Goal: Task Accomplishment & Management: Use online tool/utility

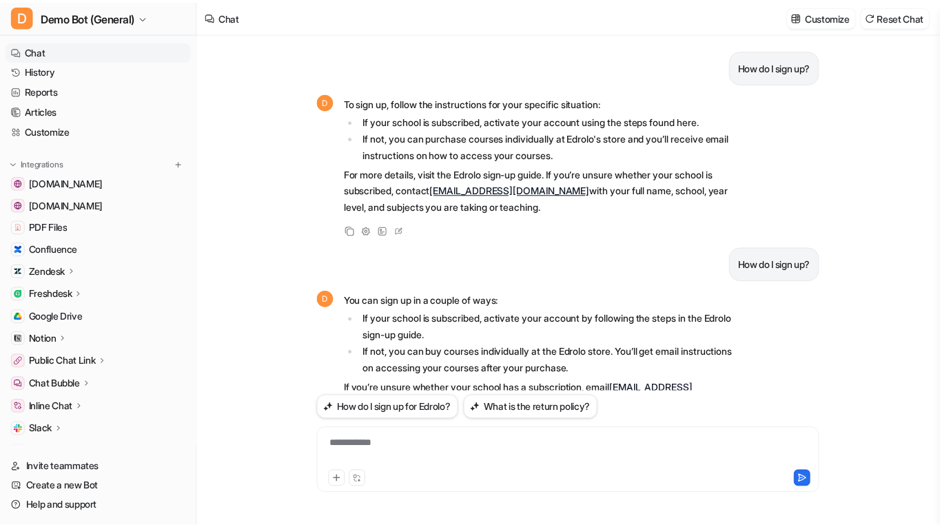
scroll to position [345, 0]
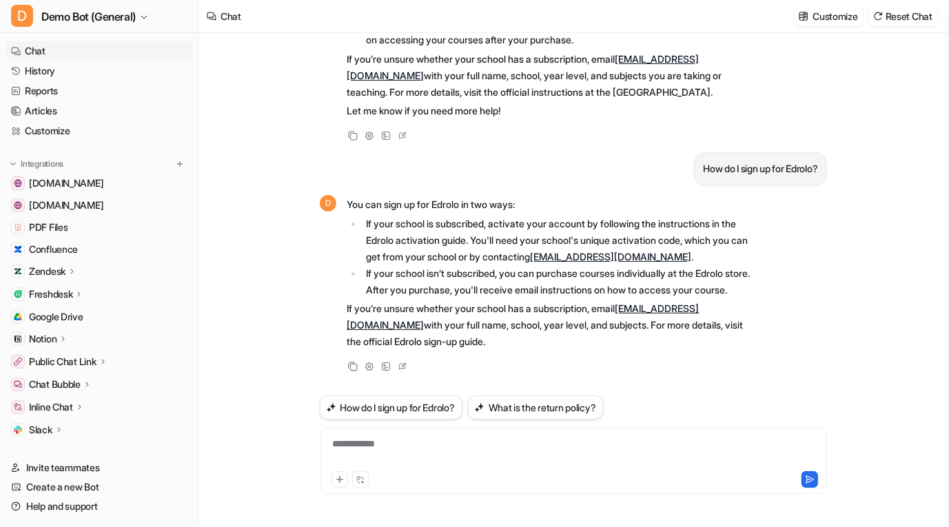
click at [506, 515] on div "How do I sign up? D To sign up, follow the instructions for your specific situa…" at bounding box center [573, 280] width 529 height 494
click at [74, 270] on icon at bounding box center [73, 271] width 10 height 10
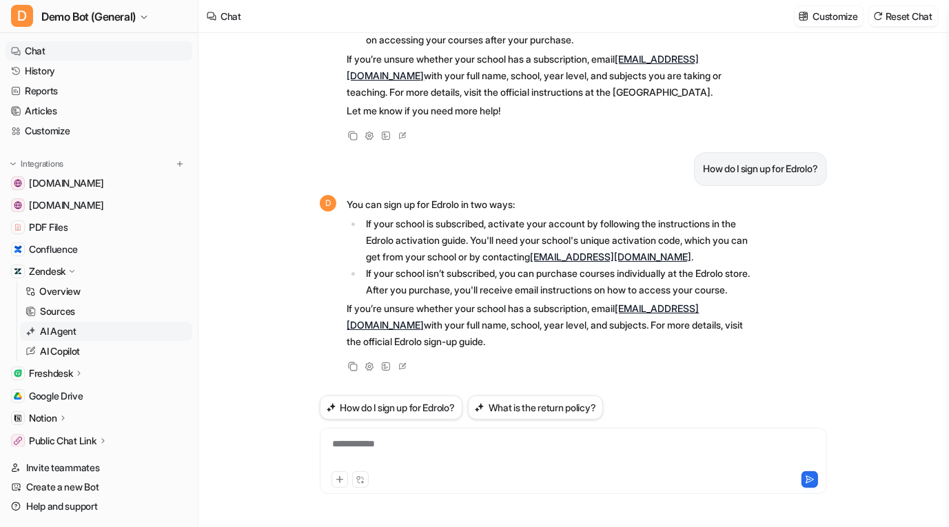
click at [87, 323] on link "AI Agent" at bounding box center [106, 331] width 172 height 19
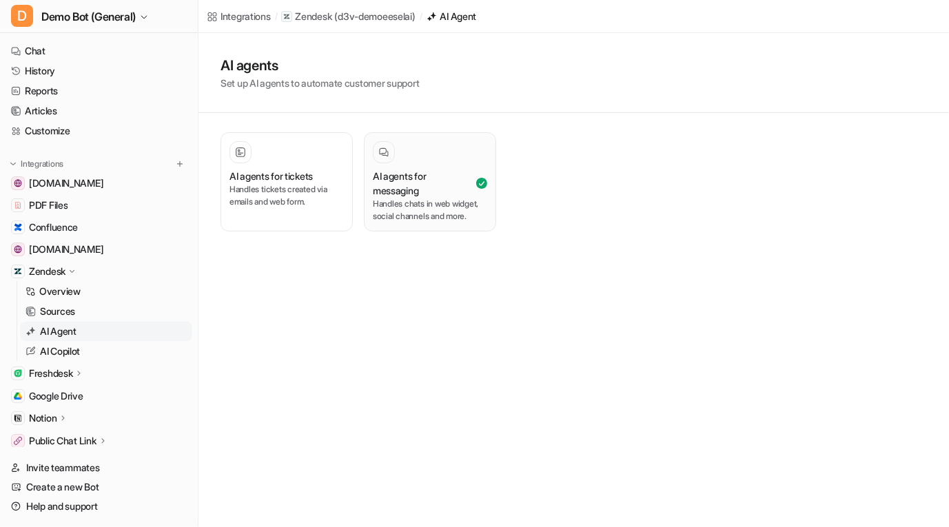
click at [464, 176] on h3 "AI agents for messaging" at bounding box center [423, 183] width 101 height 29
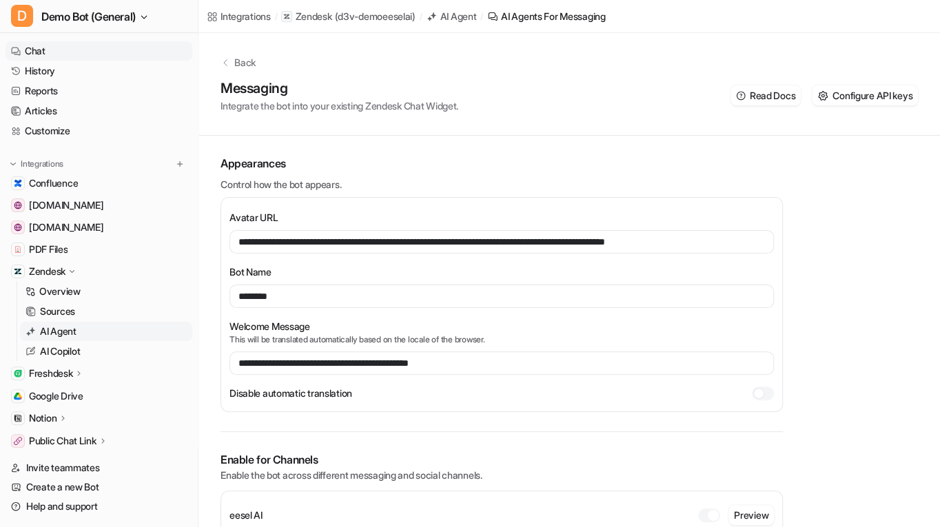
click at [54, 53] on link "Chat" at bounding box center [99, 50] width 187 height 19
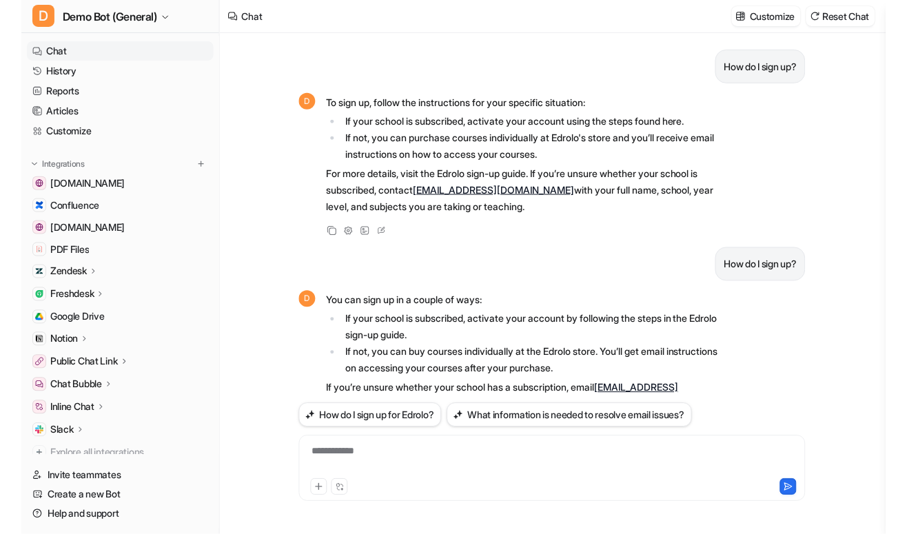
scroll to position [336, 0]
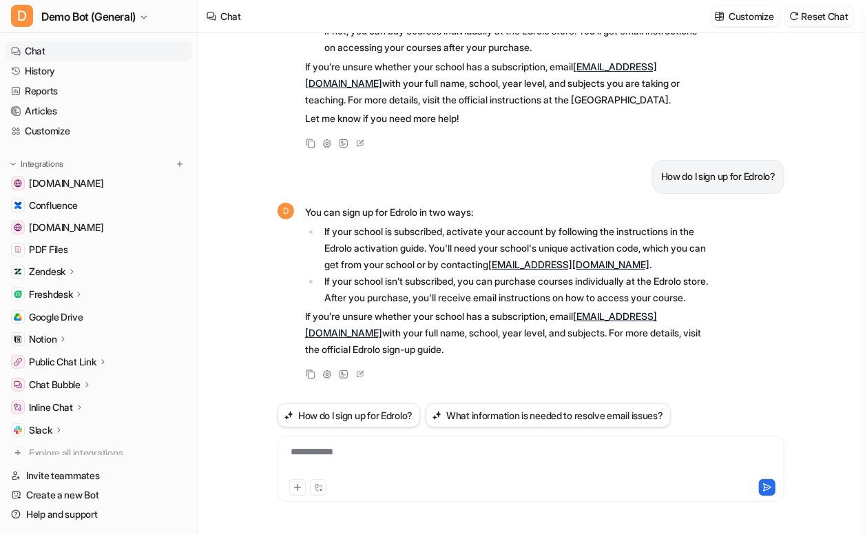
click at [837, 19] on button "Reset Chat" at bounding box center [819, 16] width 69 height 20
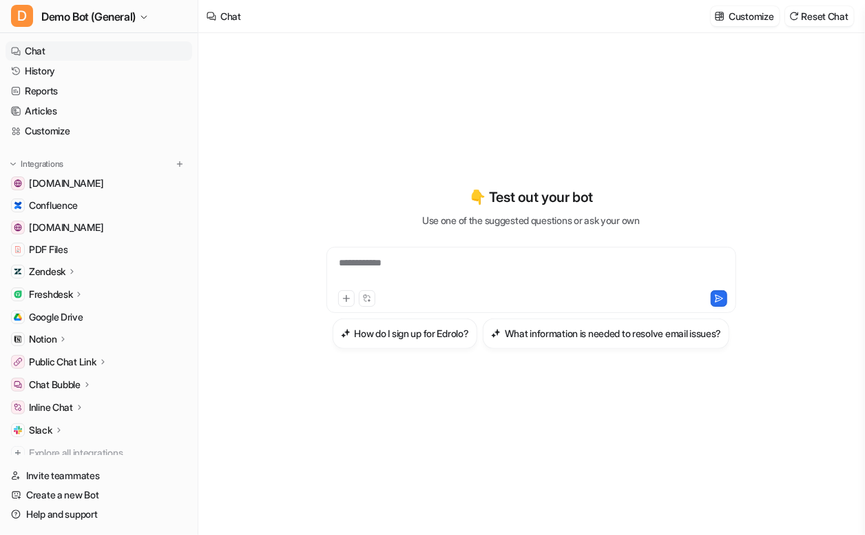
click at [535, 75] on div "**********" at bounding box center [531, 267] width 507 height 469
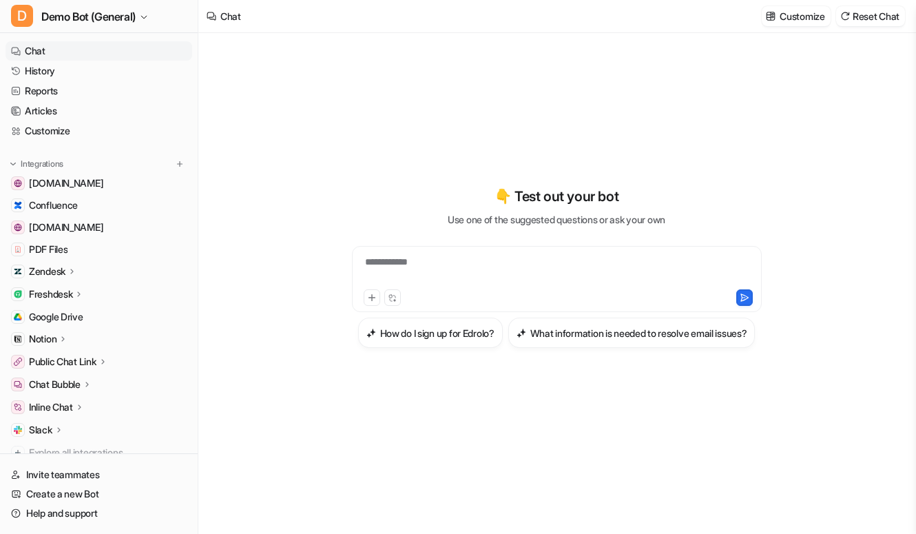
click at [371, 144] on div "**********" at bounding box center [556, 267] width 507 height 374
click at [72, 271] on icon at bounding box center [73, 271] width 10 height 10
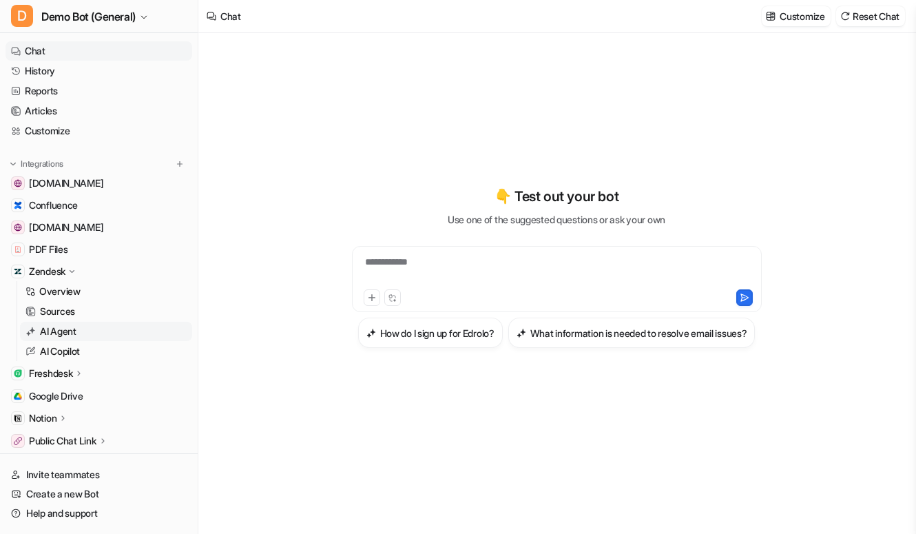
click at [97, 325] on link "AI Agent" at bounding box center [106, 331] width 172 height 19
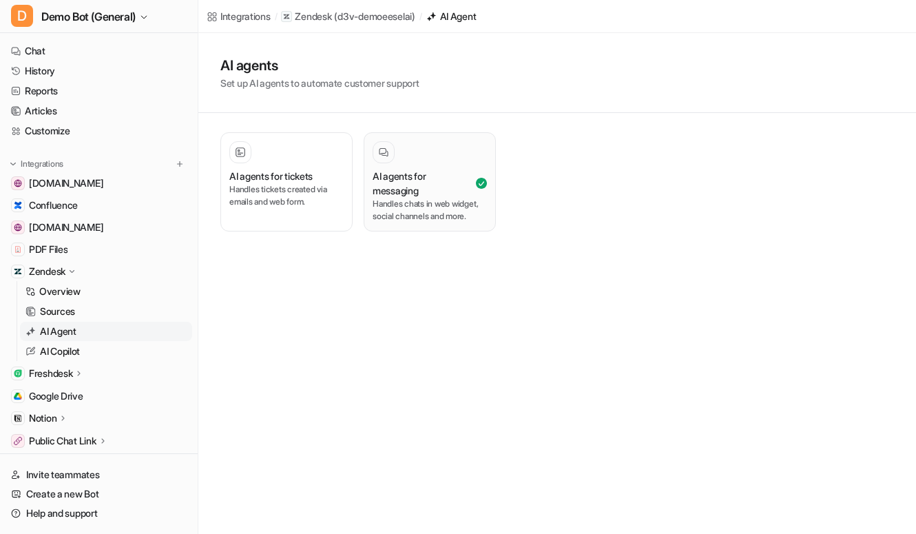
click at [451, 176] on h3 "AI agents for messaging" at bounding box center [423, 183] width 101 height 29
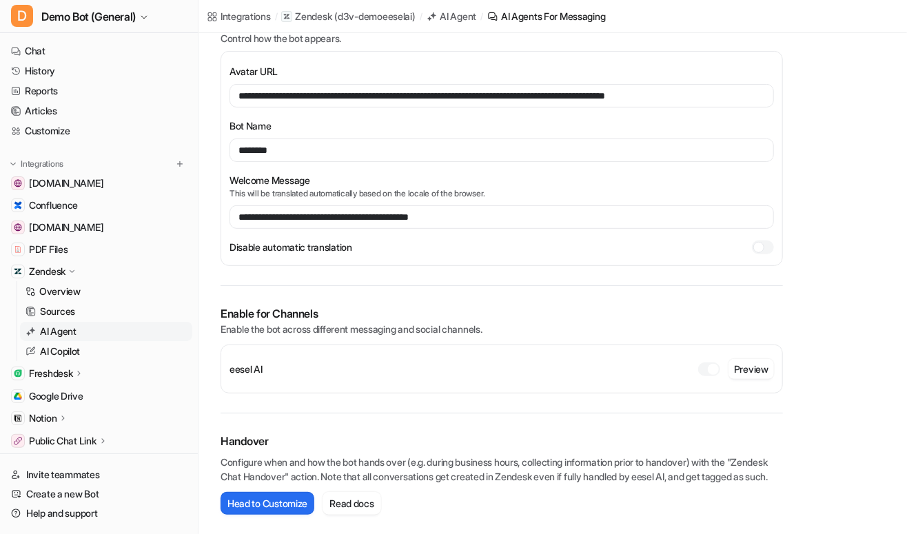
scroll to position [159, 0]
click at [765, 359] on button "Preview" at bounding box center [750, 369] width 45 height 20
click at [54, 127] on link "Customize" at bounding box center [99, 130] width 187 height 19
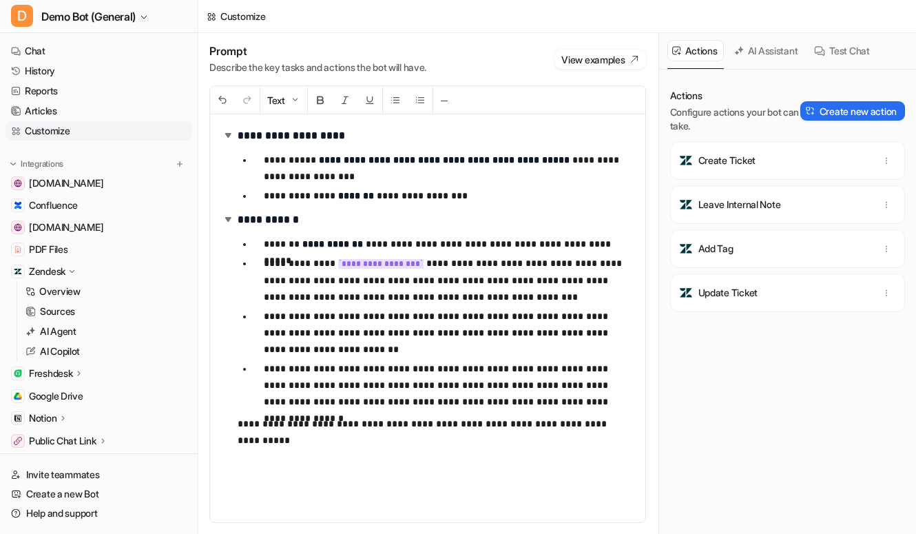
click at [260, 462] on div "**********" at bounding box center [427, 318] width 435 height 408
click at [613, 435] on div "**********" at bounding box center [427, 318] width 435 height 408
click at [229, 134] on img at bounding box center [228, 135] width 14 height 14
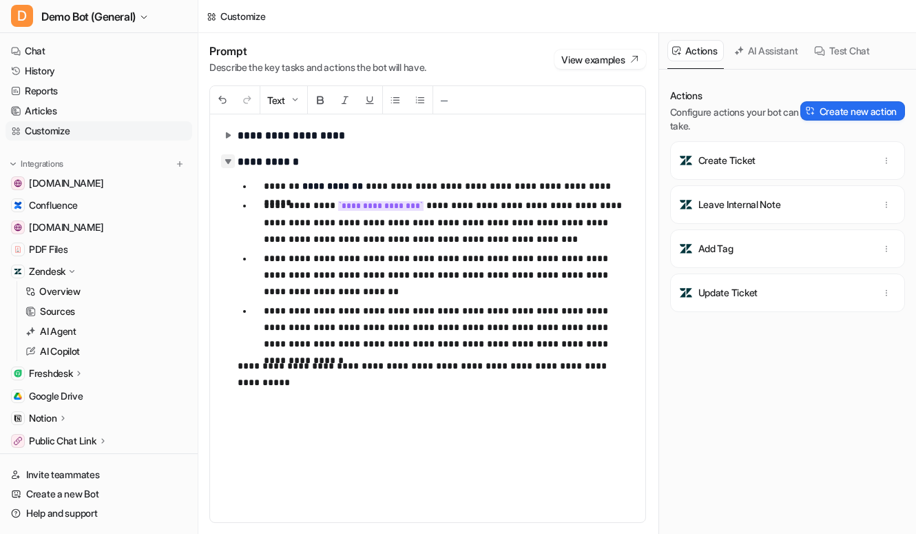
click at [225, 165] on img at bounding box center [228, 161] width 14 height 14
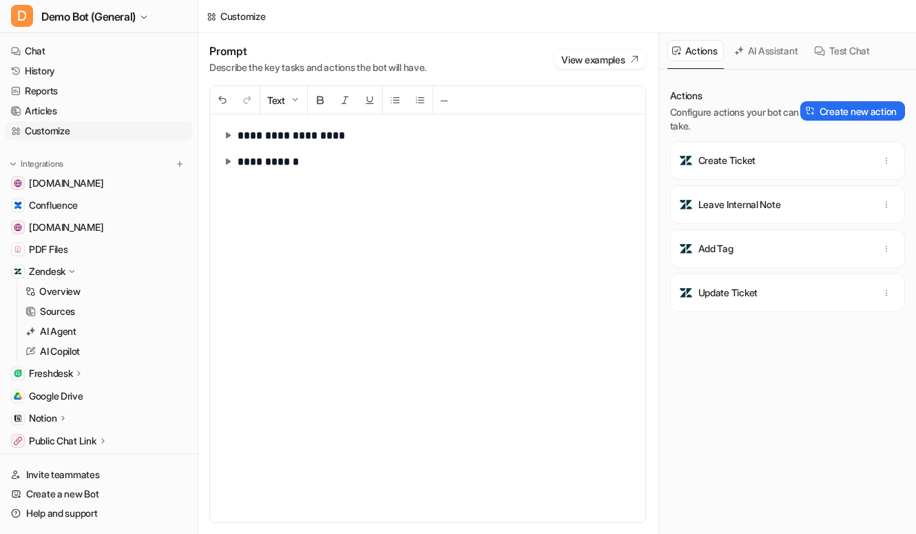
click at [225, 165] on img at bounding box center [228, 161] width 14 height 14
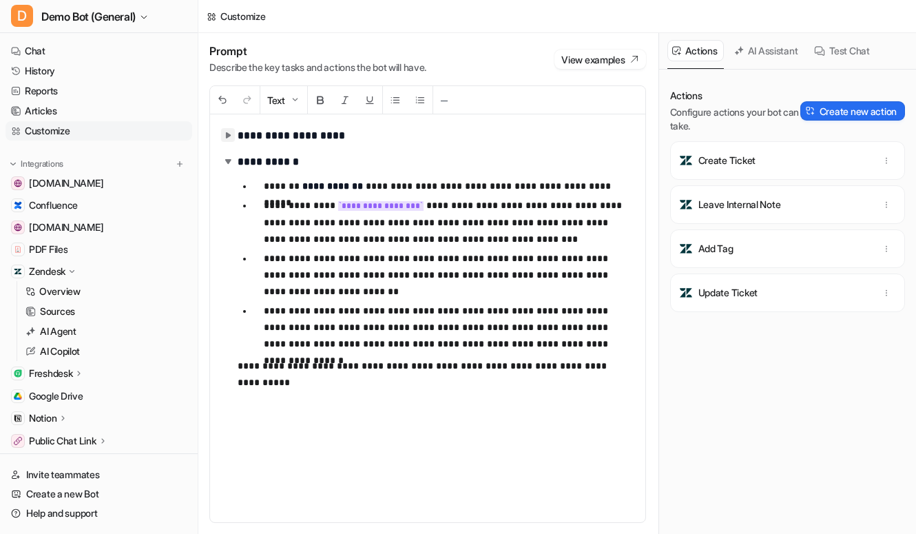
click at [227, 133] on img at bounding box center [228, 135] width 14 height 14
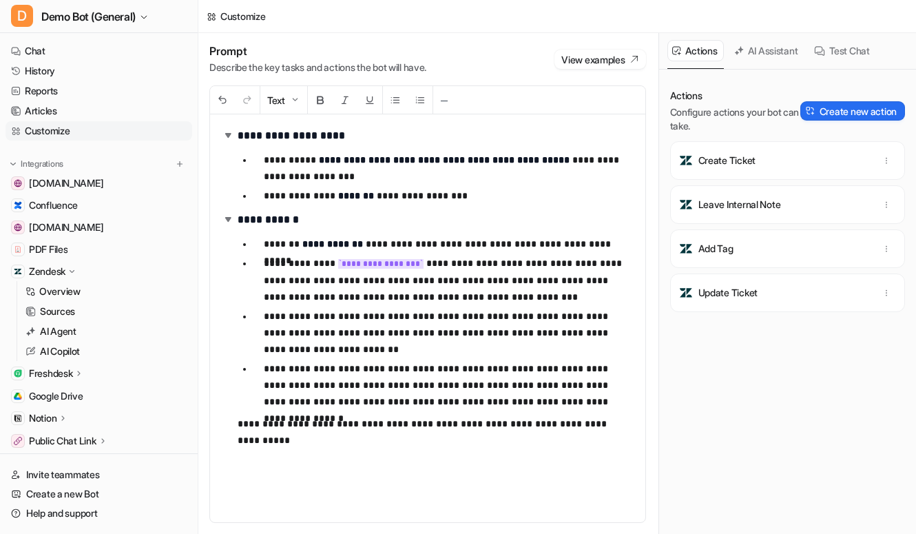
click at [348, 450] on div "**********" at bounding box center [427, 318] width 435 height 408
click at [616, 434] on div "**********" at bounding box center [427, 318] width 435 height 408
click at [122, 74] on link "History" at bounding box center [99, 70] width 187 height 19
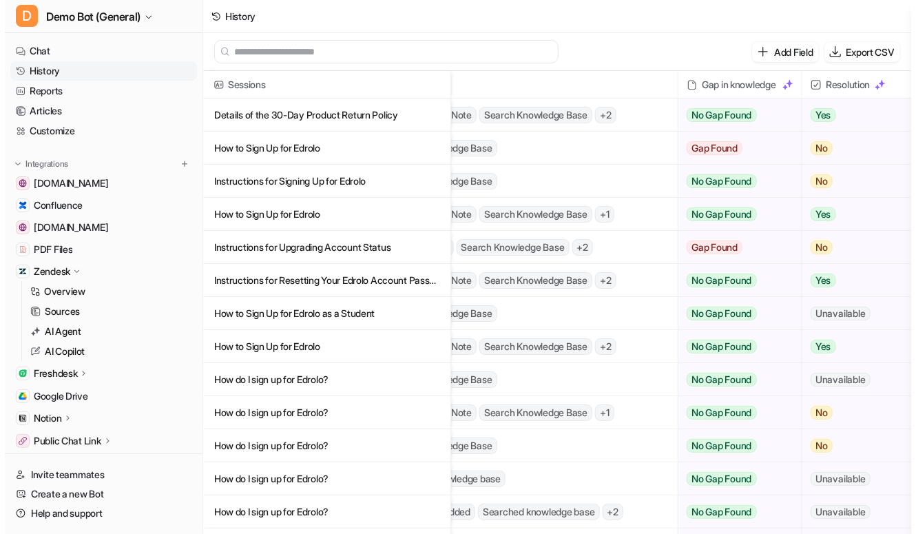
scroll to position [0, 420]
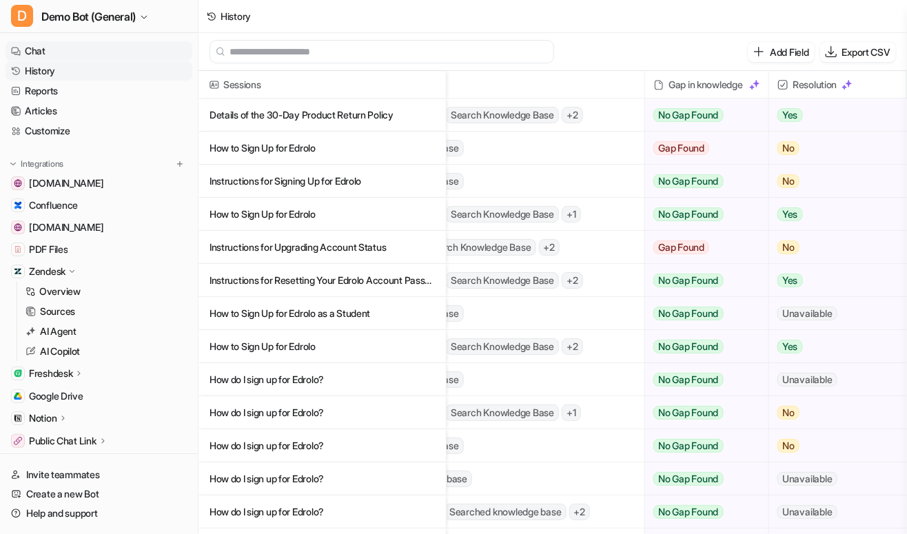
click at [63, 48] on link "Chat" at bounding box center [99, 50] width 187 height 19
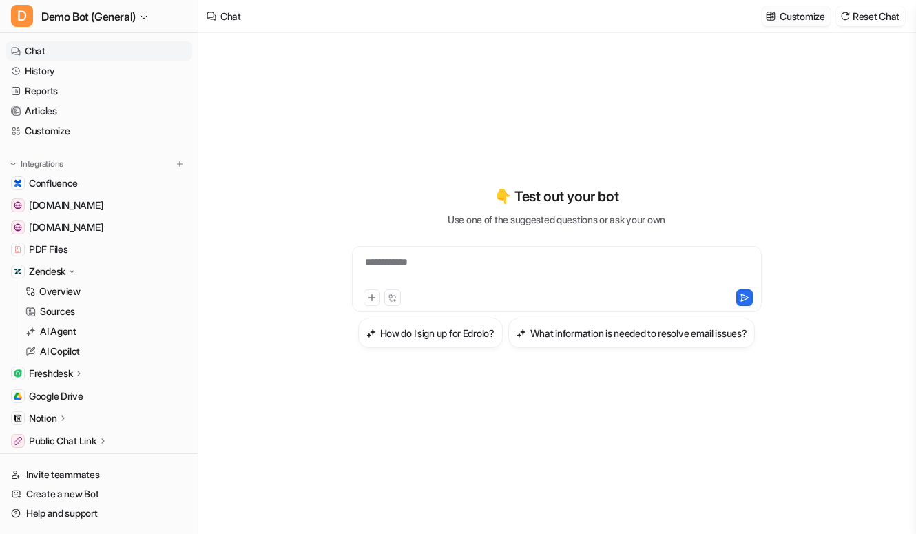
click at [772, 22] on button "Customize" at bounding box center [796, 16] width 68 height 20
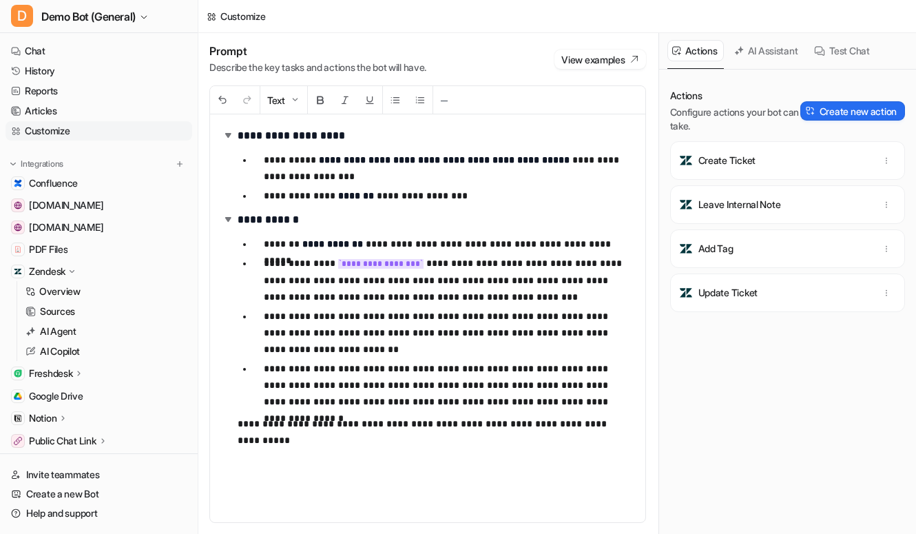
click at [732, 386] on div "Actions Configure actions your bot can take. Create new action Create Ticket Le…" at bounding box center [787, 310] width 235 height 442
click at [817, 110] on button "Create new action" at bounding box center [853, 110] width 105 height 19
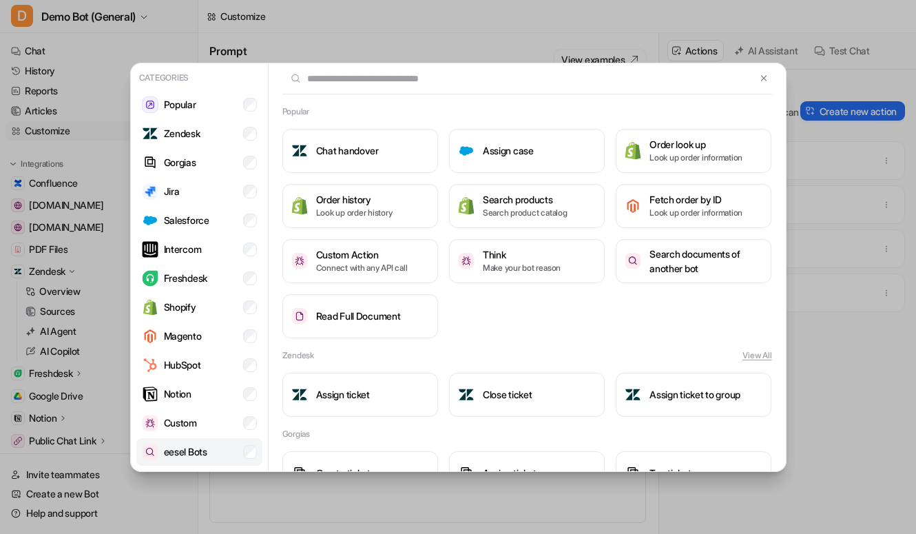
click at [190, 444] on p "eesel Bots" at bounding box center [185, 451] width 43 height 14
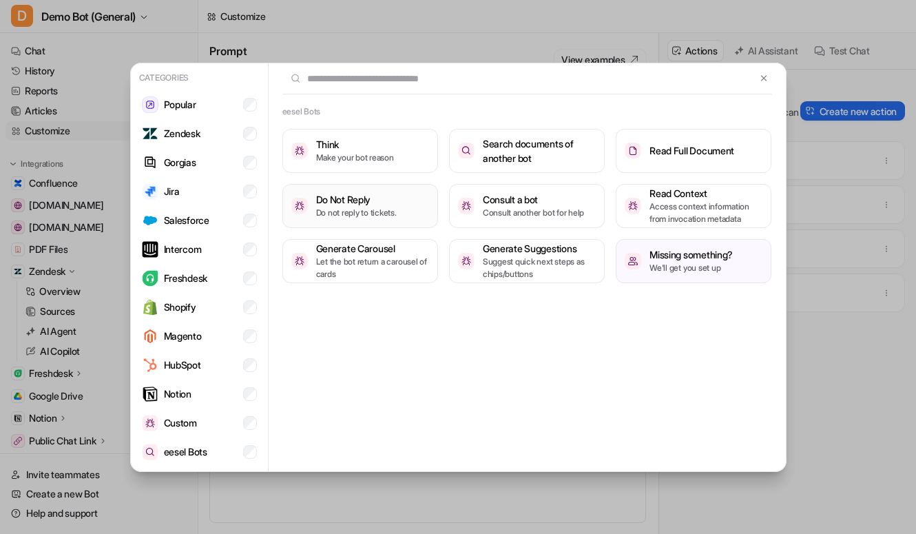
click at [358, 210] on p "Do not reply to tickets." at bounding box center [356, 213] width 81 height 12
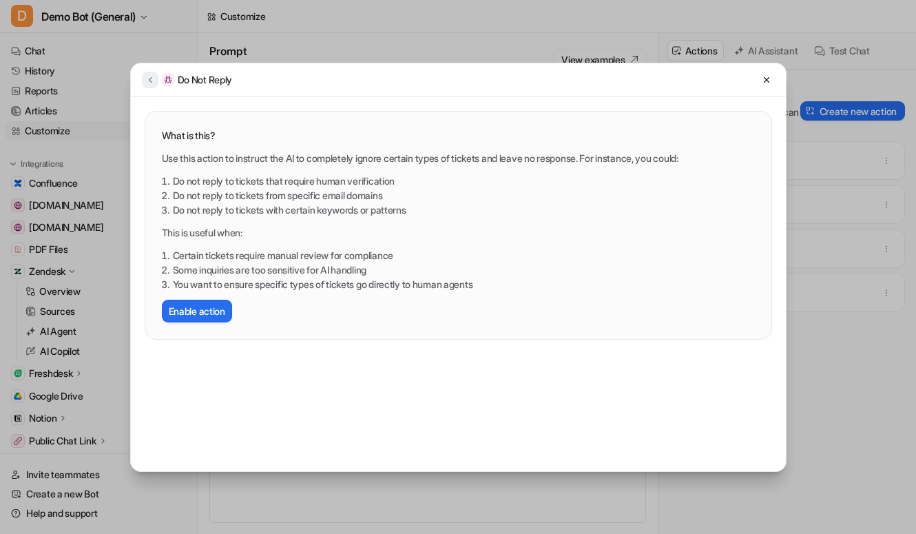
click at [150, 85] on button at bounding box center [150, 80] width 17 height 17
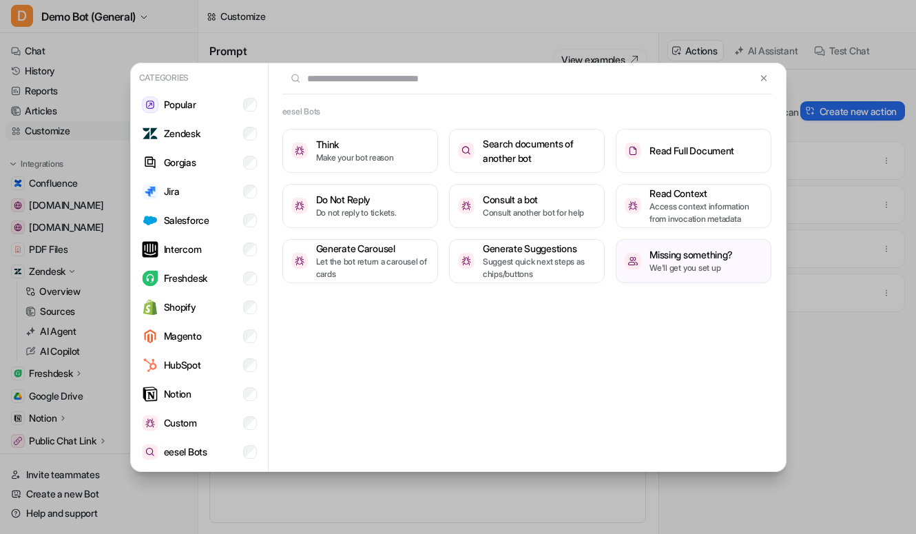
click at [69, 57] on div "Categories Popular Zendesk Gorgias Jira Salesforce Intercom Freshdesk Shopify M…" at bounding box center [458, 267] width 916 height 534
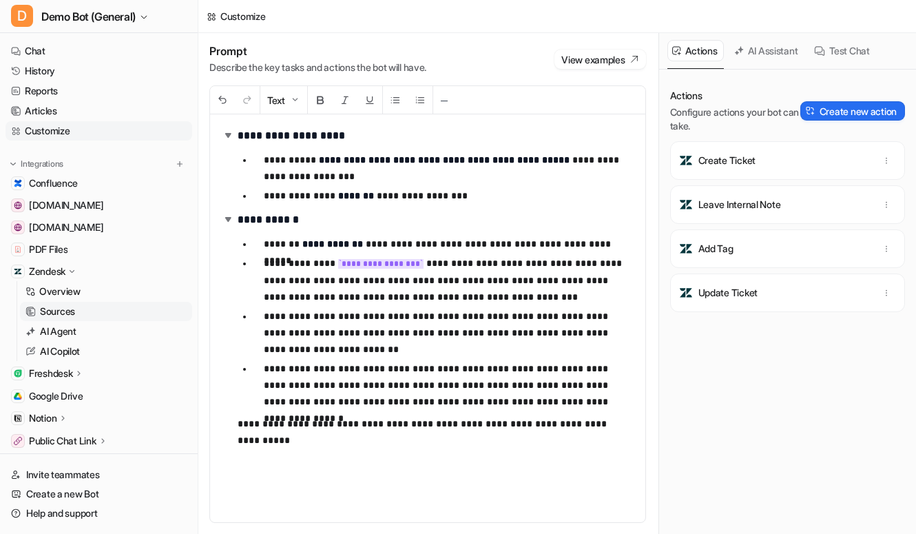
click at [52, 314] on p "Sources" at bounding box center [57, 312] width 35 height 14
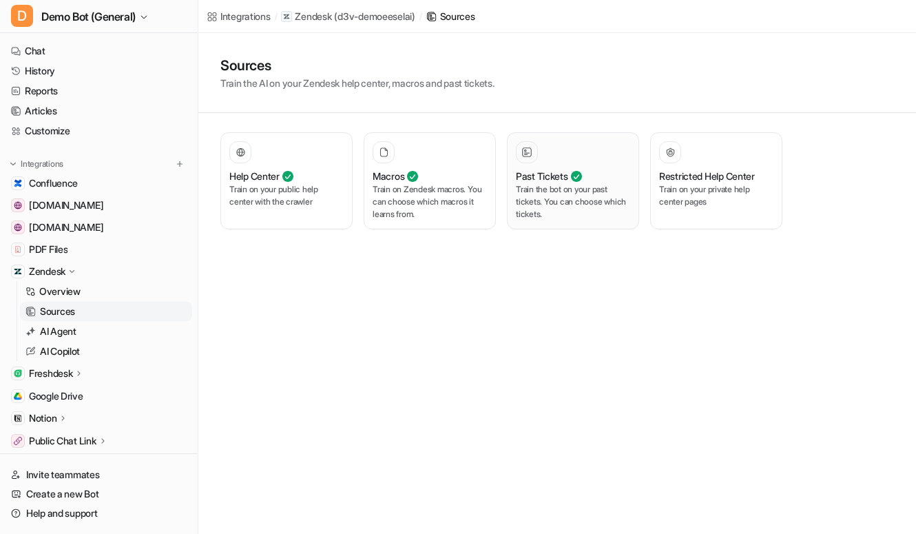
click at [562, 218] on p "Train the bot on your past tickets. You can choose which tickets." at bounding box center [573, 201] width 114 height 37
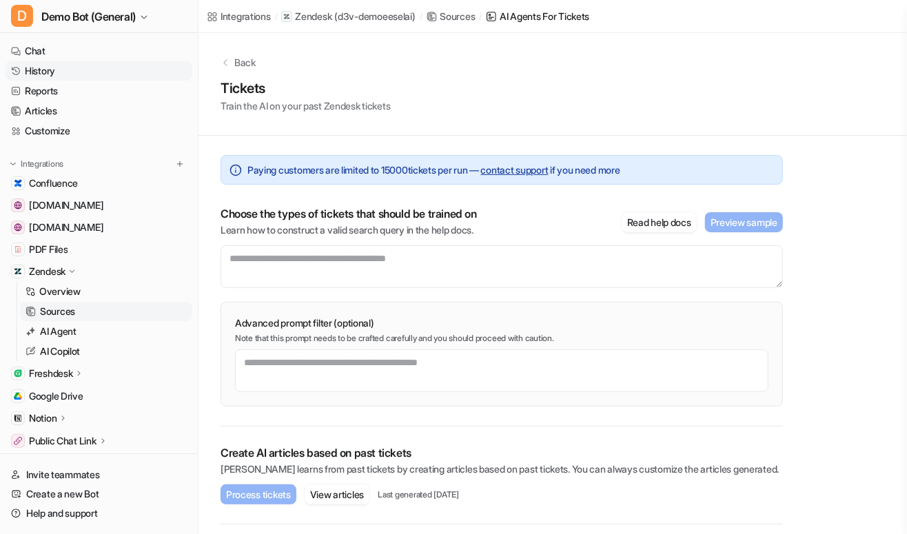
click at [125, 74] on link "History" at bounding box center [99, 70] width 187 height 19
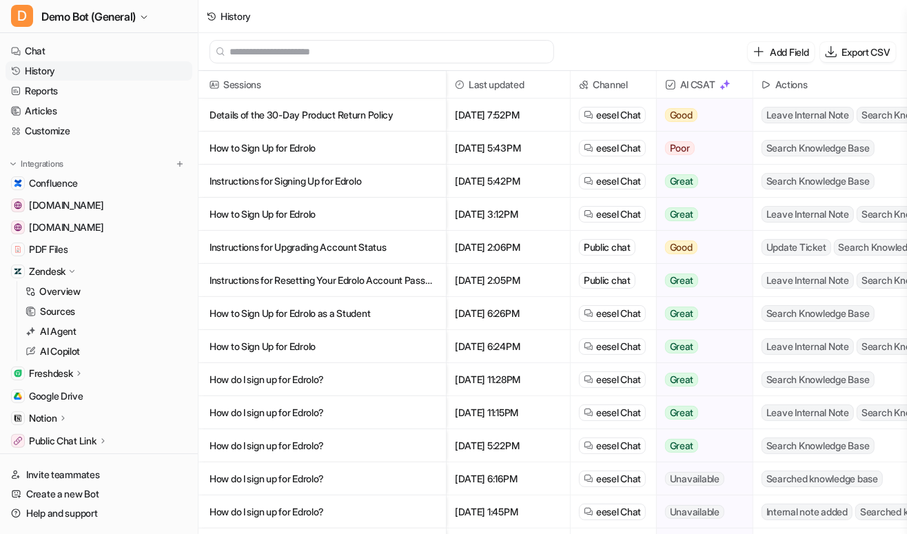
click at [314, 112] on p "Details of the 30-Day Product Return Policy" at bounding box center [321, 115] width 225 height 33
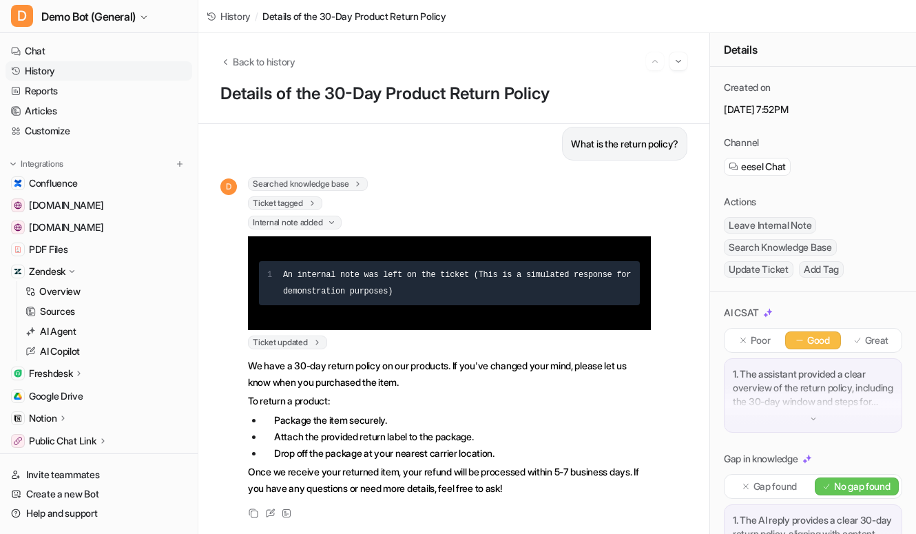
scroll to position [25, 0]
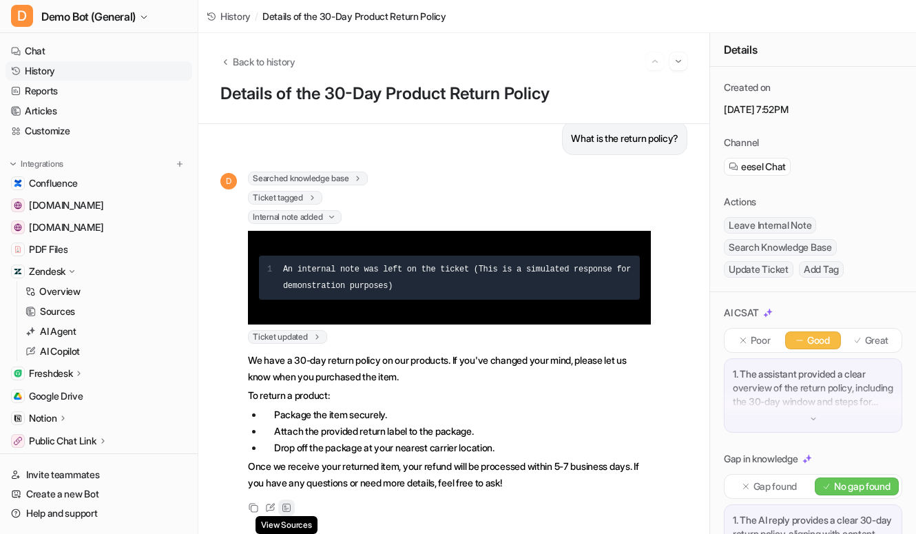
click at [289, 503] on icon at bounding box center [287, 508] width 10 height 10
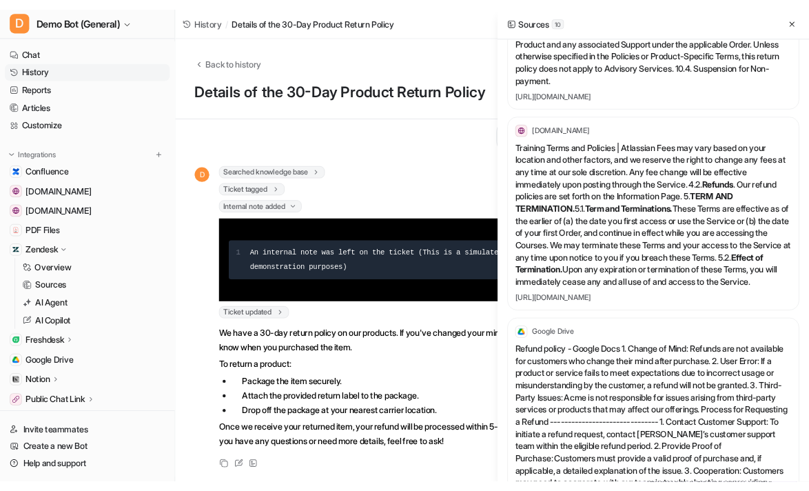
scroll to position [1127, 0]
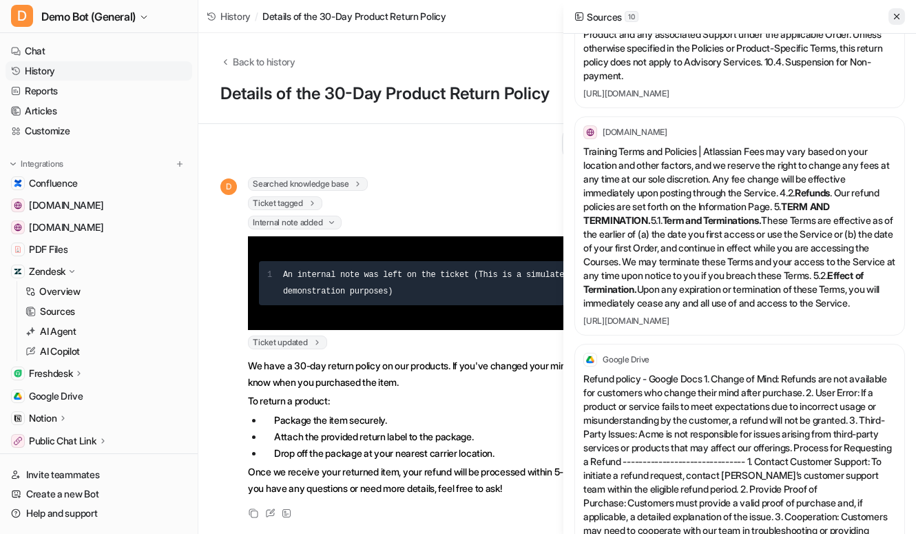
click at [865, 23] on button at bounding box center [897, 16] width 17 height 17
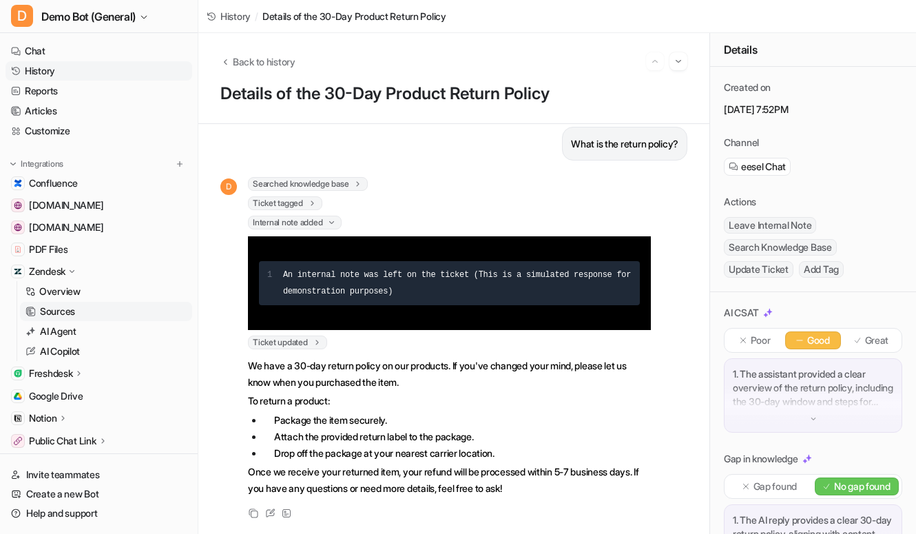
click at [66, 316] on p "Sources" at bounding box center [57, 312] width 35 height 14
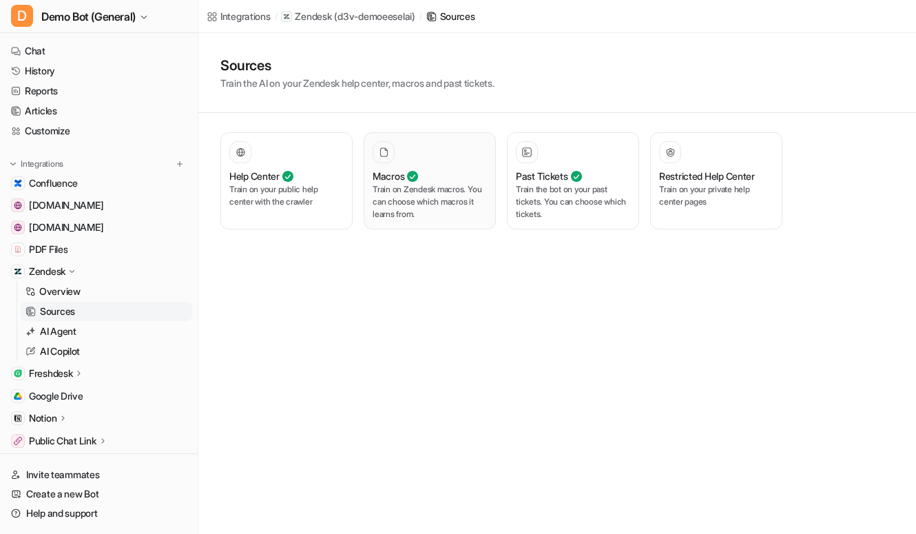
click at [418, 186] on p "Train on Zendesk macros. You can choose which macros it learns from." at bounding box center [430, 201] width 114 height 37
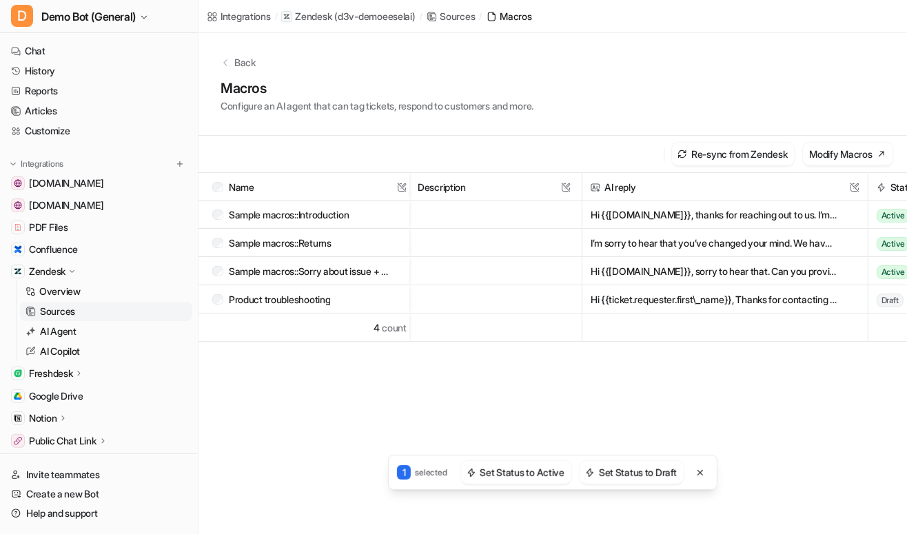
click at [120, 319] on link "Sources" at bounding box center [106, 311] width 172 height 19
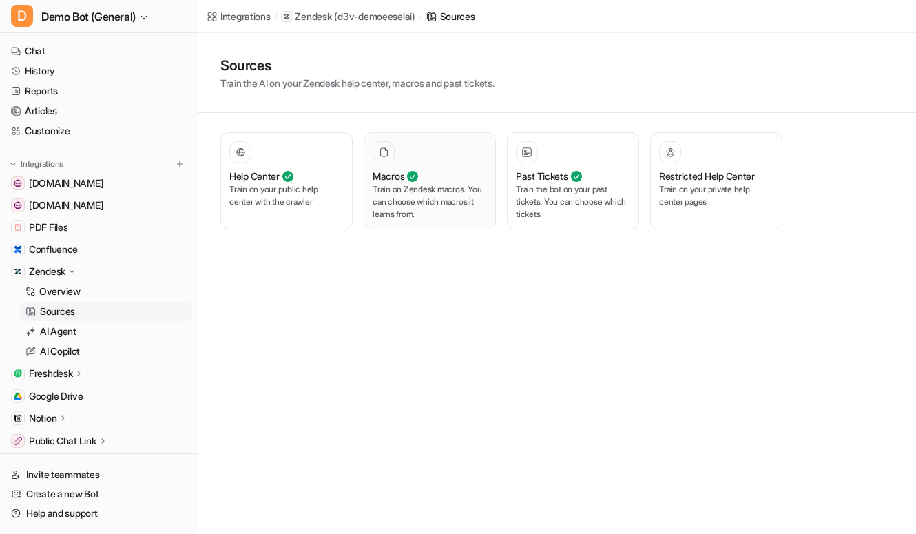
click at [429, 191] on p "Train on Zendesk macros. You can choose which macros it learns from." at bounding box center [430, 201] width 114 height 37
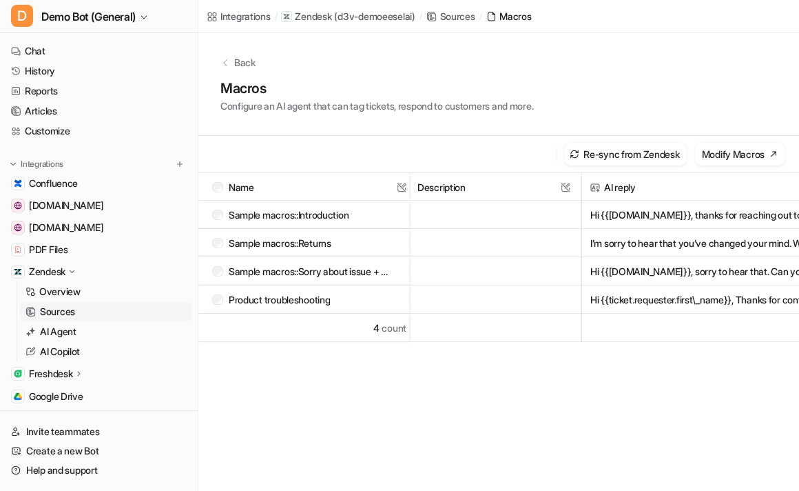
click at [77, 271] on icon at bounding box center [72, 272] width 10 height 10
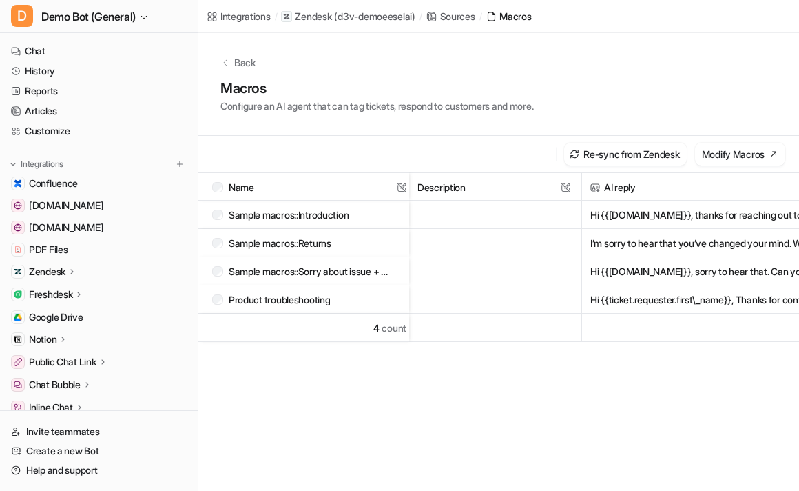
click at [448, 91] on h1 "Macros" at bounding box center [376, 88] width 313 height 21
click at [86, 43] on link "Chat" at bounding box center [99, 50] width 187 height 19
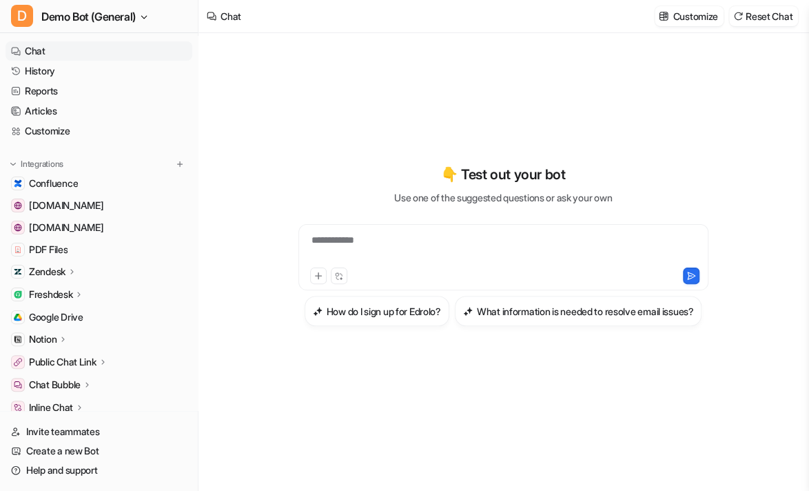
click at [342, 105] on div "**********" at bounding box center [502, 245] width 507 height 343
click at [587, 435] on div "**********" at bounding box center [502, 245] width 507 height 424
click at [453, 420] on div "**********" at bounding box center [502, 245] width 507 height 424
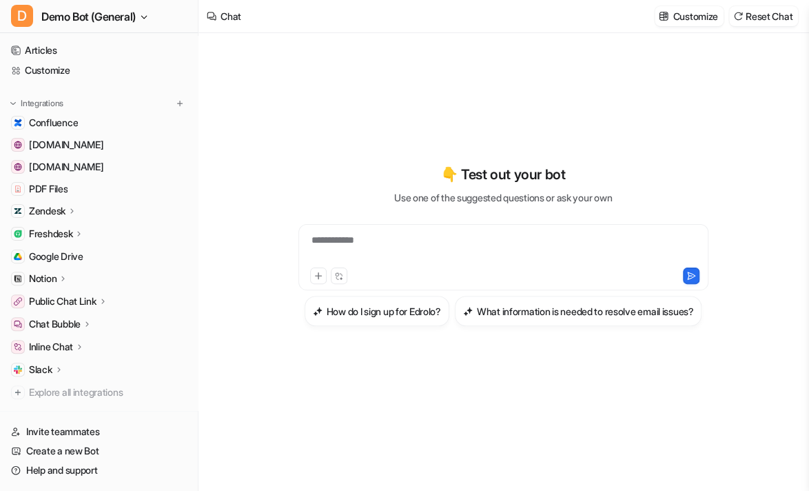
scroll to position [62, 0]
click at [61, 209] on p "Zendesk" at bounding box center [47, 210] width 37 height 14
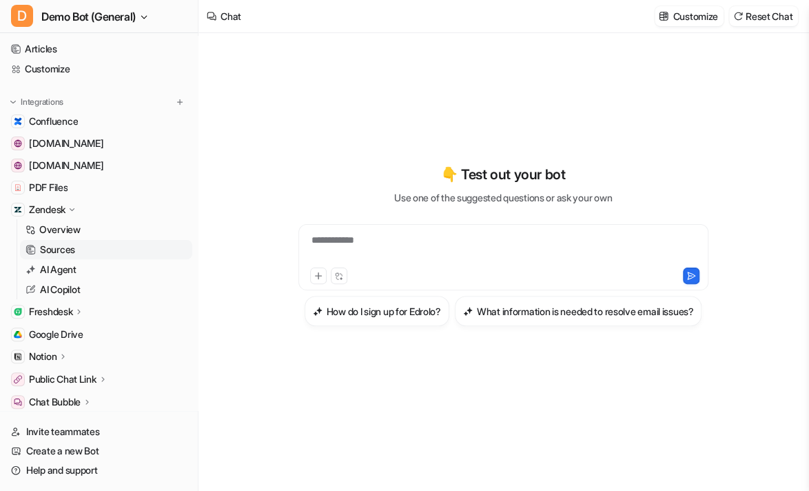
click at [81, 241] on link "Sources" at bounding box center [106, 249] width 172 height 19
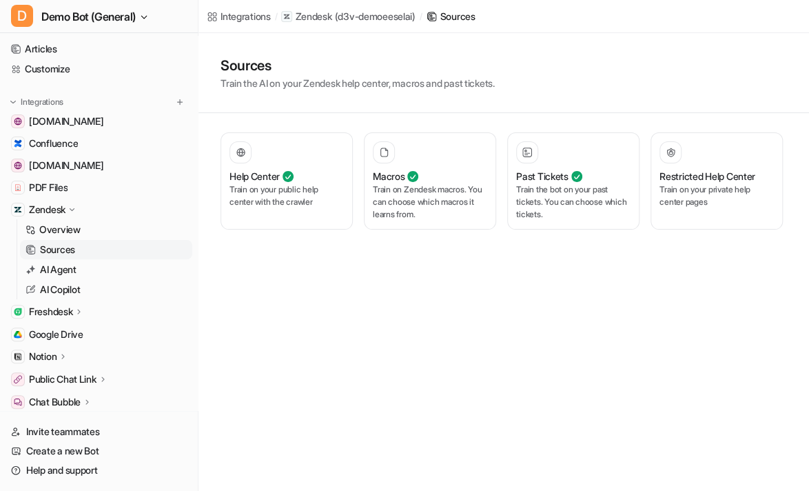
click at [81, 207] on div "Zendesk" at bounding box center [99, 209] width 187 height 19
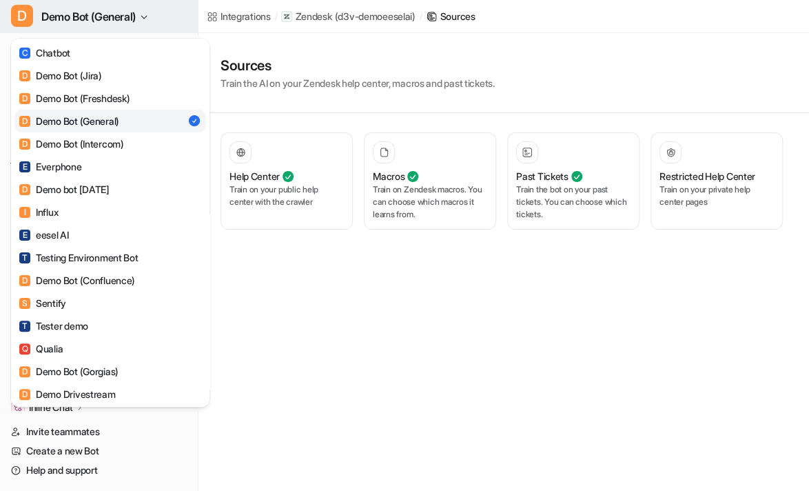
click at [186, 10] on button "D Demo Bot (General)" at bounding box center [99, 16] width 198 height 33
click at [349, 327] on div "D Demo Bot (General) C Chatbot D Demo Bot (Jira) D Demo Bot (Freshdesk) D Demo …" at bounding box center [404, 245] width 809 height 491
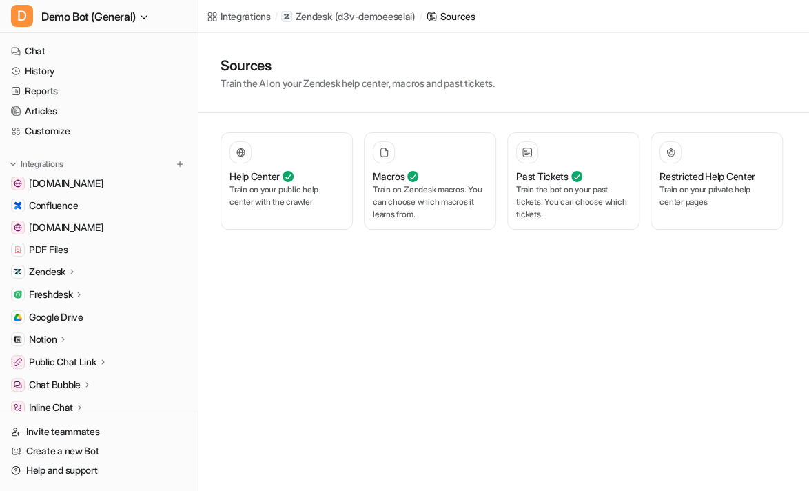
click at [58, 275] on p "Zendesk" at bounding box center [47, 272] width 37 height 14
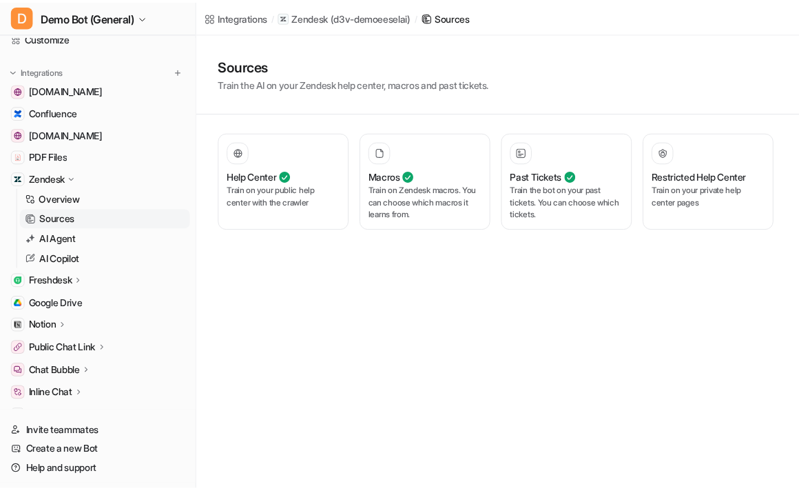
scroll to position [125, 0]
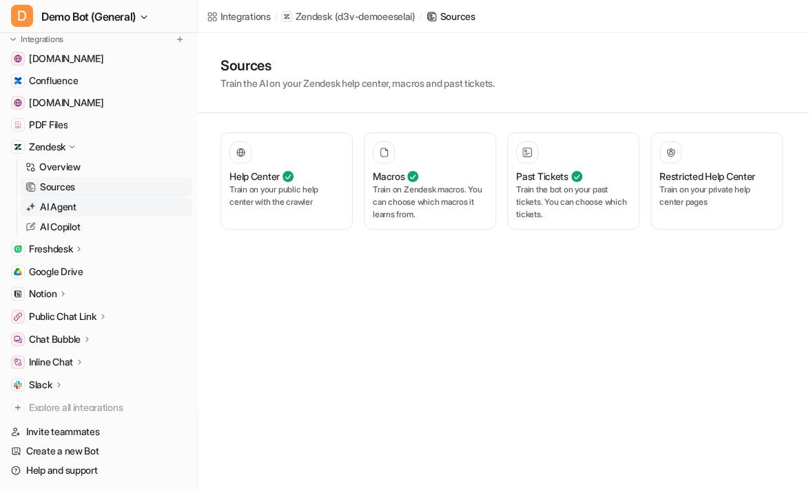
click at [84, 205] on link "AI Agent" at bounding box center [106, 206] width 172 height 19
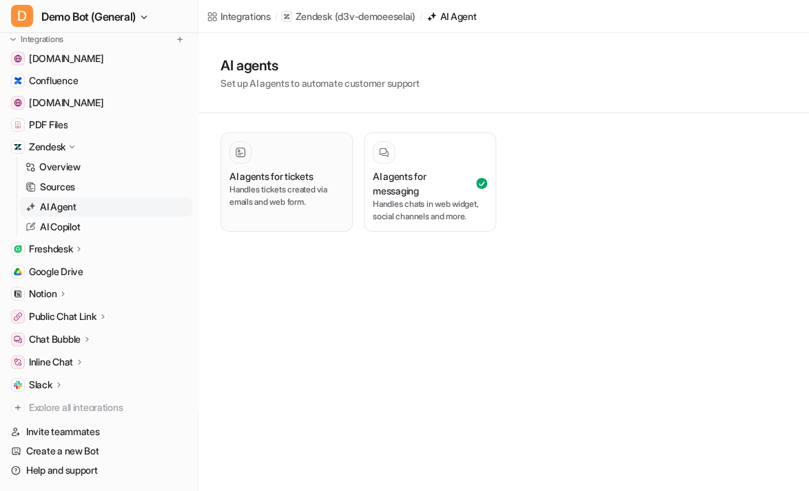
click at [290, 190] on p "Handles tickets created via emails and web form." at bounding box center [286, 195] width 114 height 25
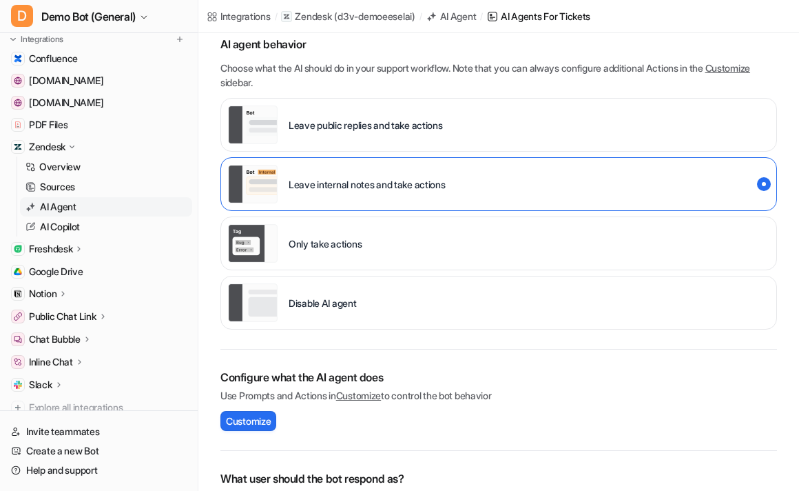
scroll to position [62, 0]
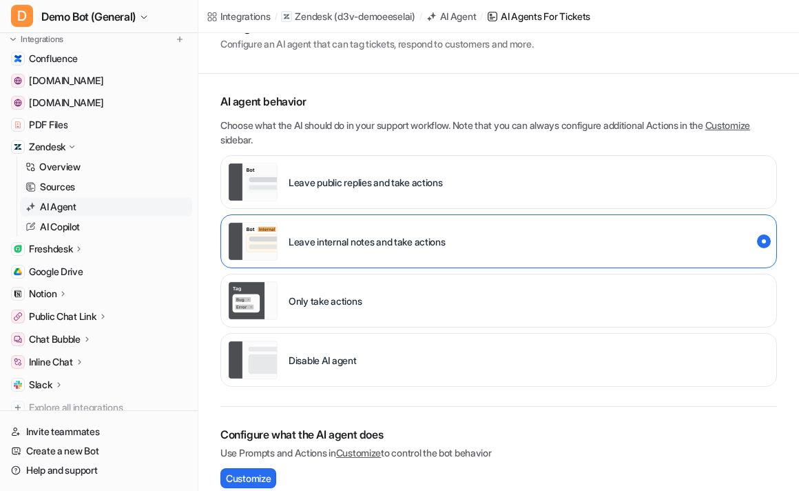
click at [343, 368] on div "Disable AI agent" at bounding box center [292, 359] width 129 height 39
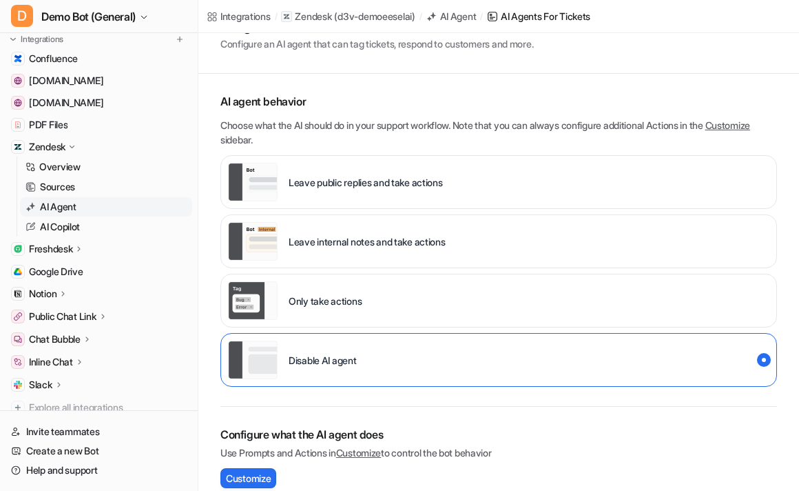
click at [361, 297] on p "Only take actions" at bounding box center [325, 301] width 73 height 14
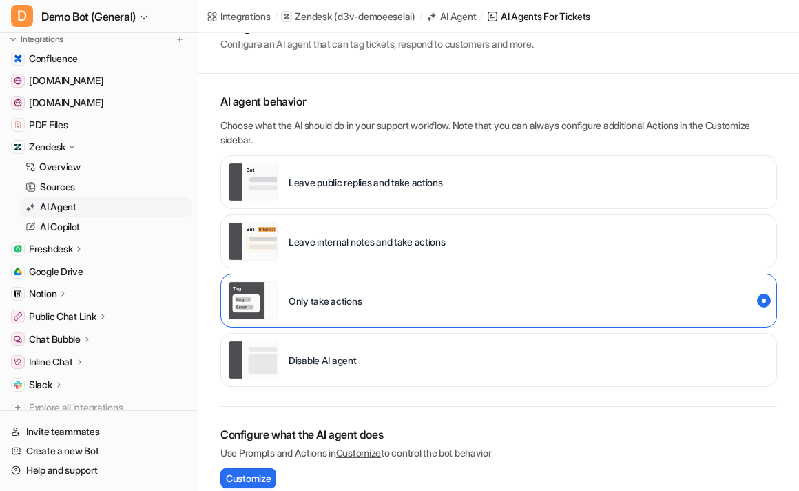
click at [309, 240] on p "Leave internal notes and take actions" at bounding box center [367, 241] width 157 height 14
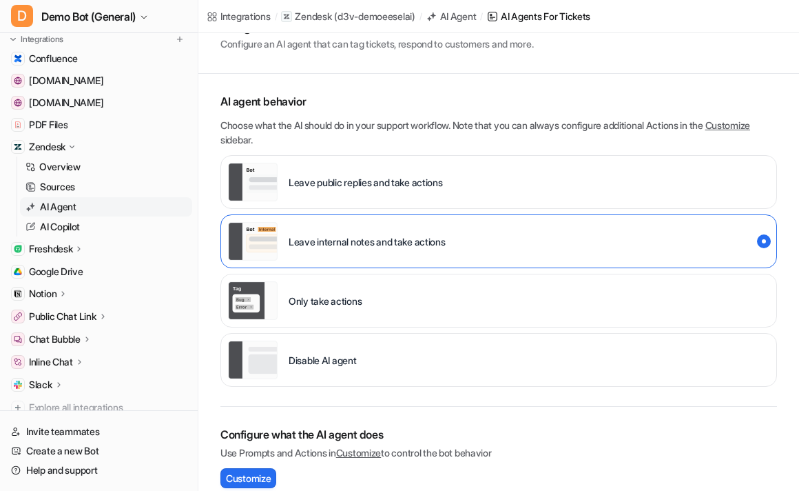
click at [341, 175] on p "Leave public replies and take actions" at bounding box center [366, 182] width 154 height 14
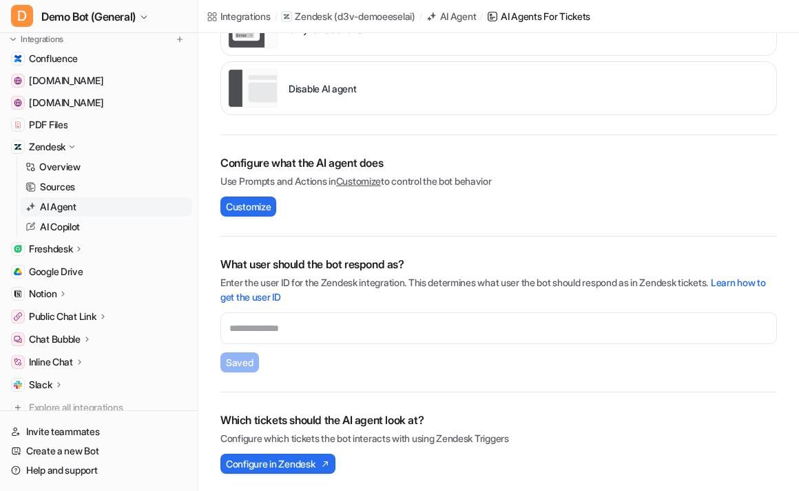
scroll to position [334, 0]
click at [315, 466] on span "Configure in Zendesk" at bounding box center [270, 462] width 89 height 14
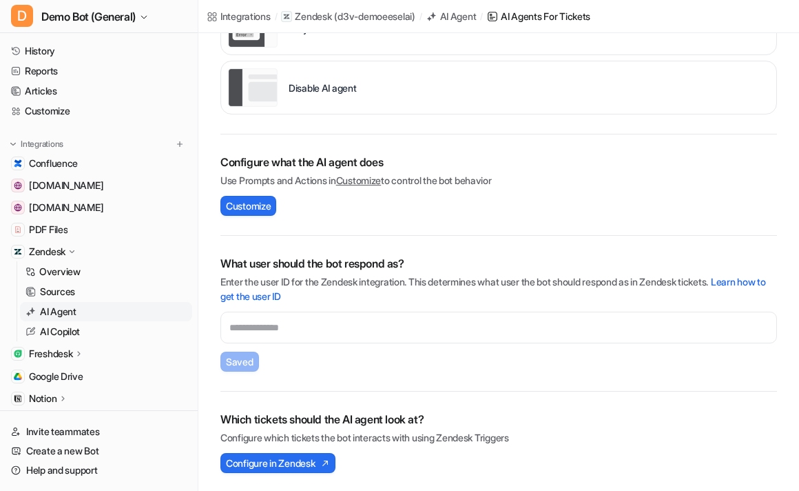
scroll to position [0, 0]
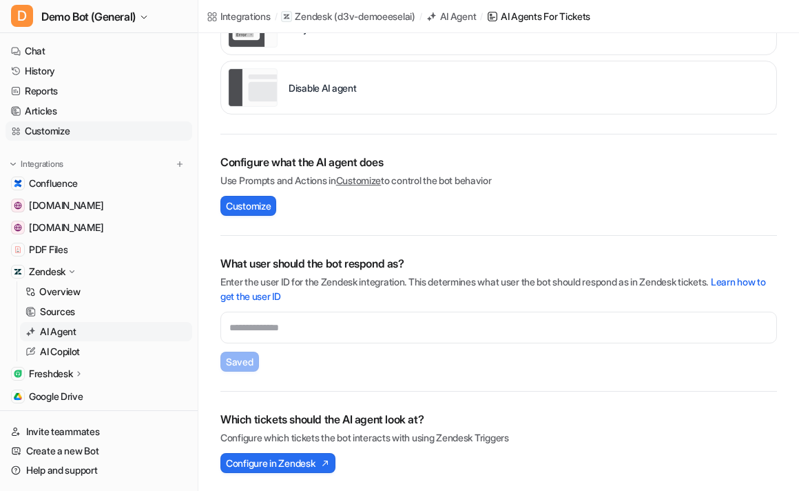
click at [72, 125] on link "Customize" at bounding box center [99, 130] width 187 height 19
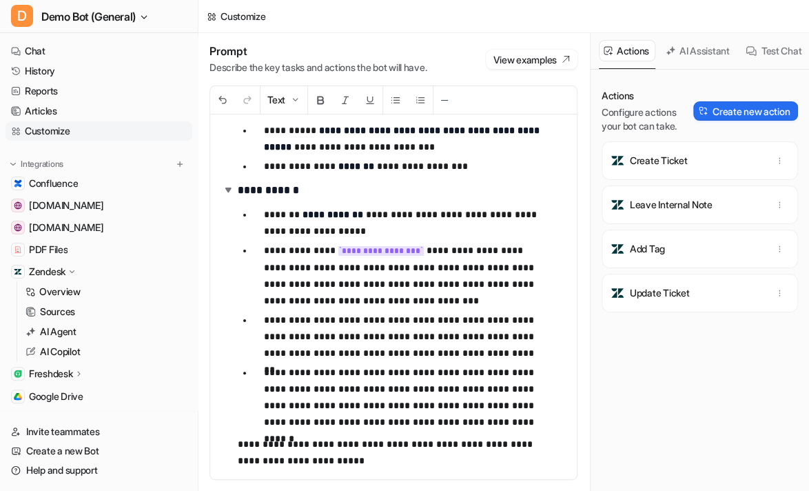
scroll to position [33, 0]
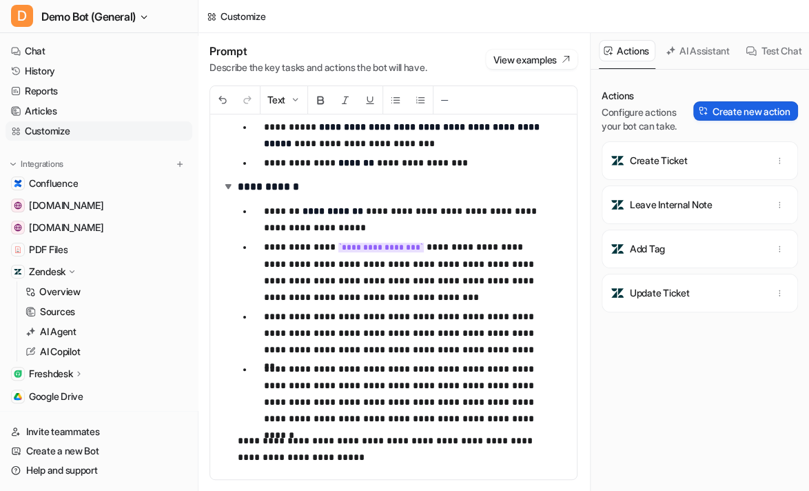
click at [753, 114] on button "Create new action" at bounding box center [745, 110] width 105 height 19
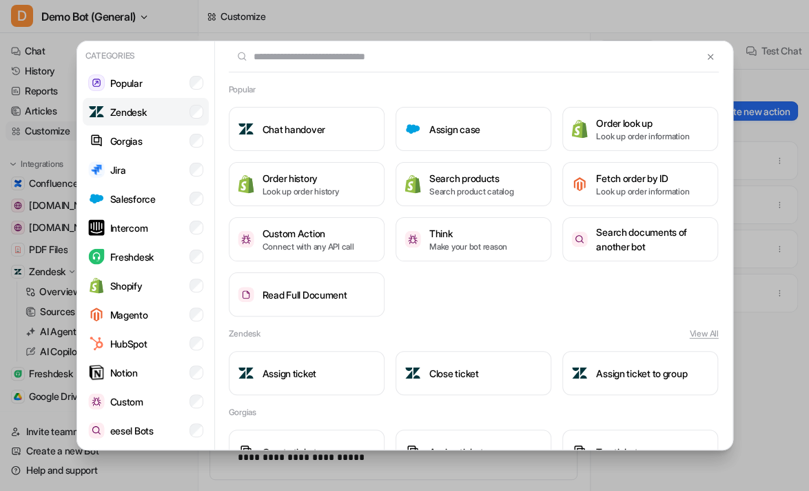
click at [153, 120] on li "Zendesk" at bounding box center [146, 112] width 126 height 28
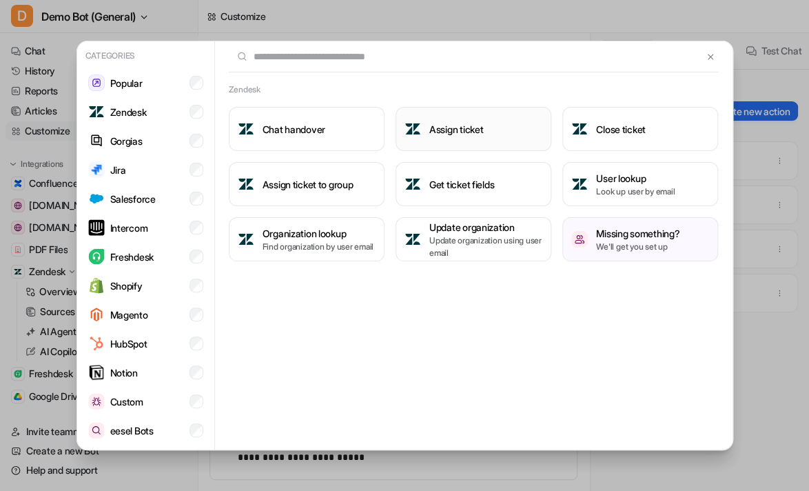
click at [455, 131] on h3 "Assign ticket" at bounding box center [456, 129] width 54 height 14
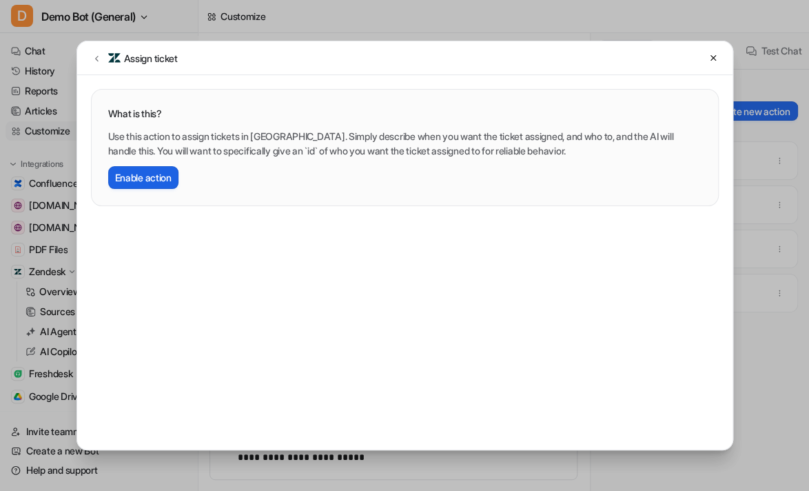
click at [164, 174] on button "Enable action" at bounding box center [143, 177] width 70 height 23
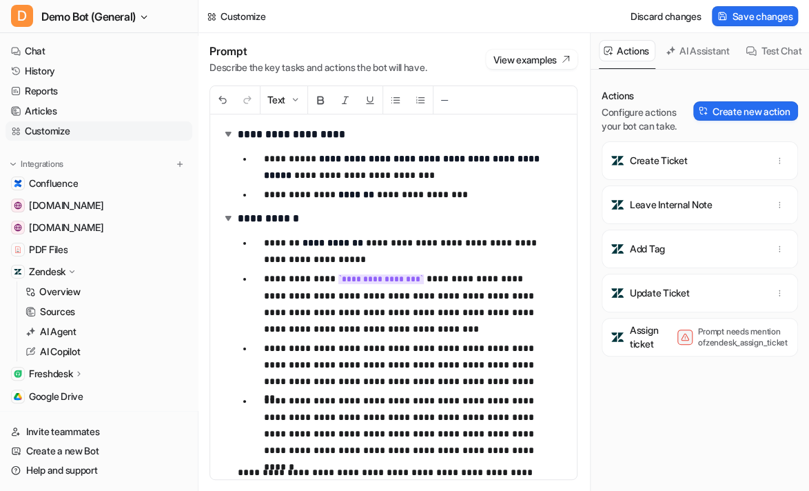
scroll to position [0, 0]
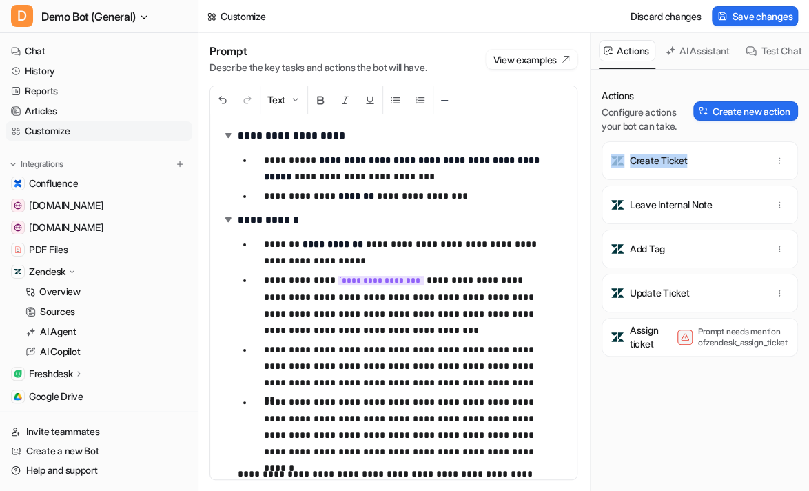
drag, startPoint x: 703, startPoint y: 178, endPoint x: 617, endPoint y: 172, distance: 86.4
click at [617, 172] on div "Create Ticket" at bounding box center [700, 160] width 184 height 39
click at [666, 167] on p "Create Ticket" at bounding box center [658, 161] width 57 height 14
drag, startPoint x: 673, startPoint y: 169, endPoint x: 633, endPoint y: 169, distance: 40.7
click at [633, 169] on div "Create Ticket" at bounding box center [700, 160] width 184 height 39
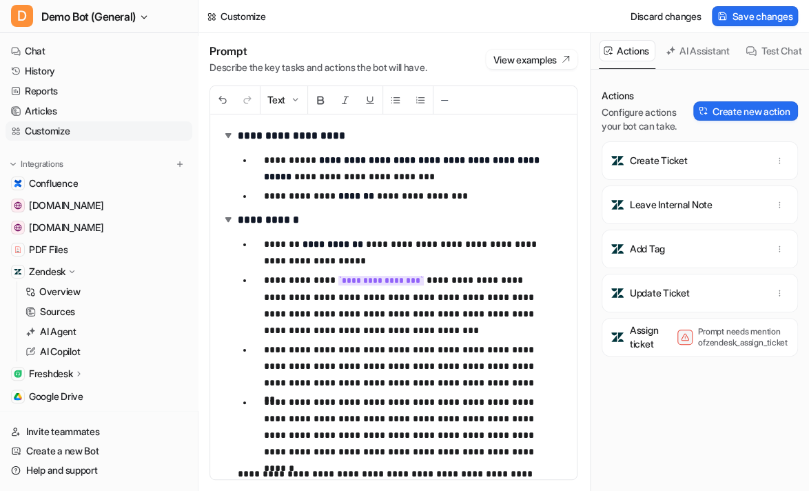
click at [725, 301] on div "Update Ticket" at bounding box center [700, 293] width 184 height 39
drag, startPoint x: 670, startPoint y: 264, endPoint x: 621, endPoint y: 265, distance: 48.9
click at [621, 265] on div "Add Tag" at bounding box center [700, 248] width 184 height 39
click at [711, 268] on div "Add Tag" at bounding box center [700, 248] width 184 height 39
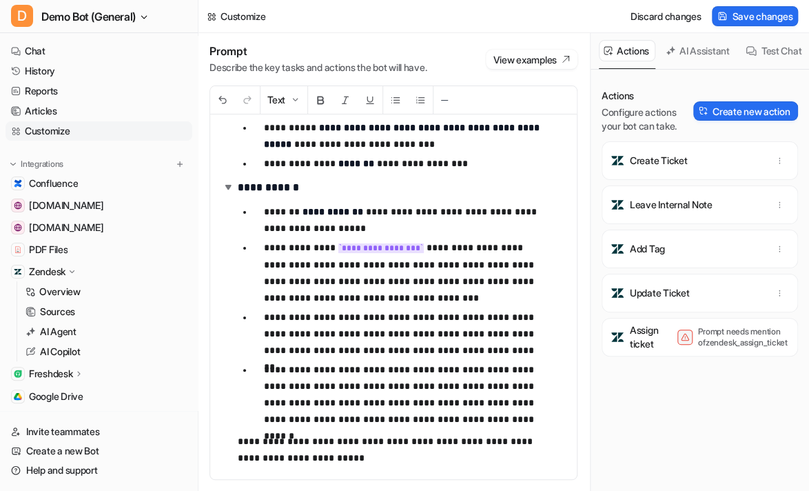
scroll to position [33, 0]
click at [705, 121] on button "Create new action" at bounding box center [745, 110] width 105 height 19
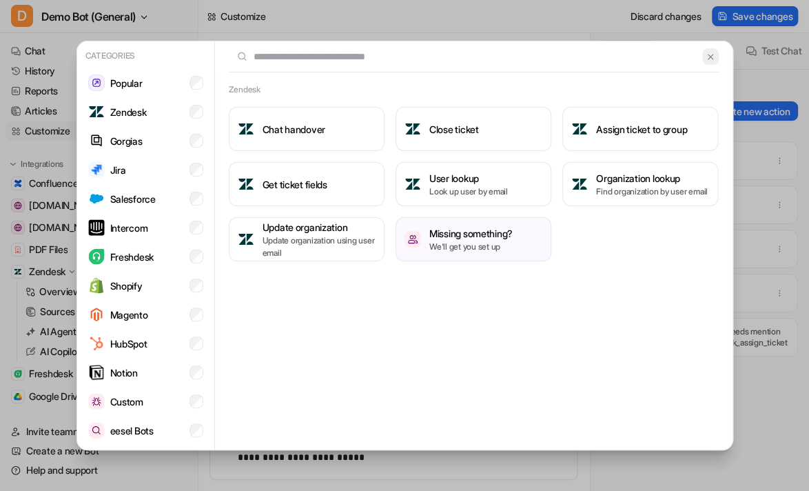
click at [709, 59] on img at bounding box center [711, 57] width 10 height 10
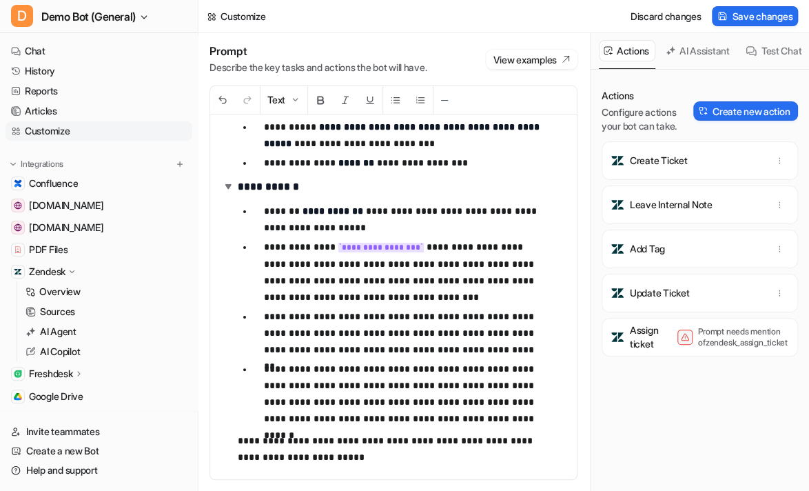
scroll to position [0, 0]
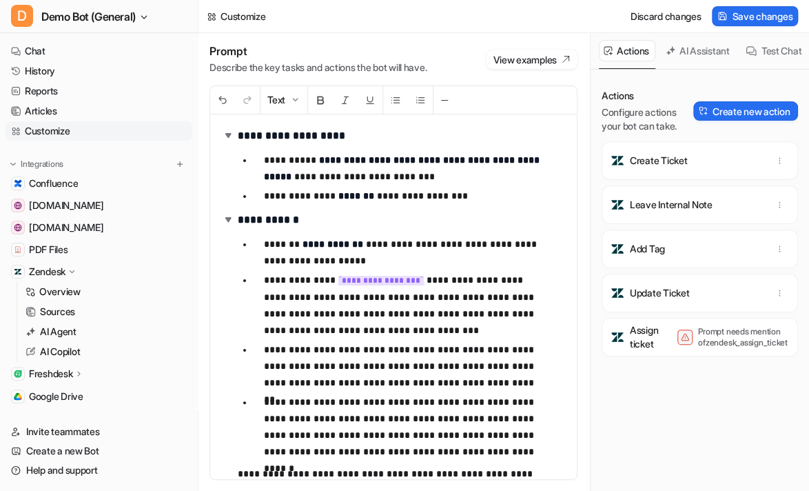
click at [75, 269] on icon at bounding box center [72, 272] width 10 height 10
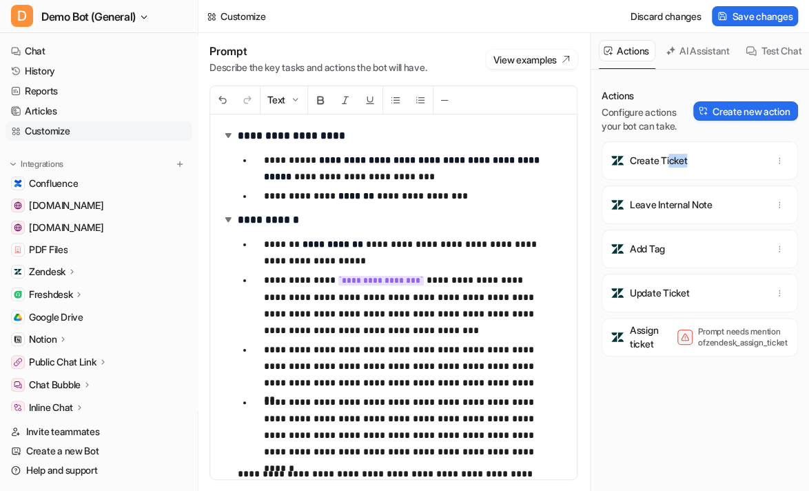
drag, startPoint x: 692, startPoint y: 176, endPoint x: 789, endPoint y: 177, distance: 96.5
click at [642, 172] on div "Create Ticket" at bounding box center [700, 160] width 184 height 39
click at [677, 265] on div "Add Tag" at bounding box center [700, 248] width 184 height 39
click at [700, 179] on div "Create Ticket" at bounding box center [700, 160] width 184 height 39
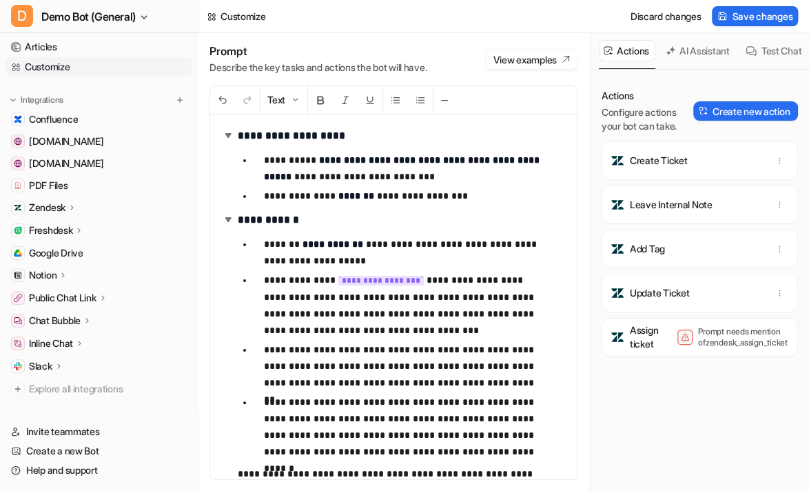
scroll to position [28, 0]
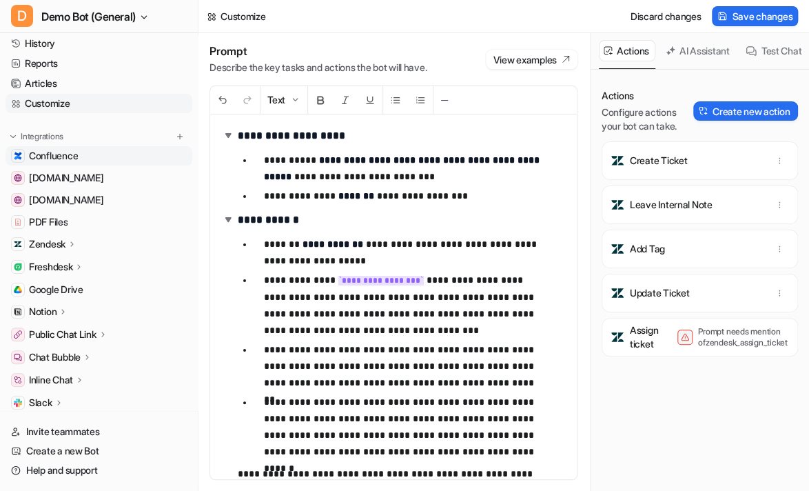
click at [128, 159] on link "Confluence" at bounding box center [99, 155] width 187 height 19
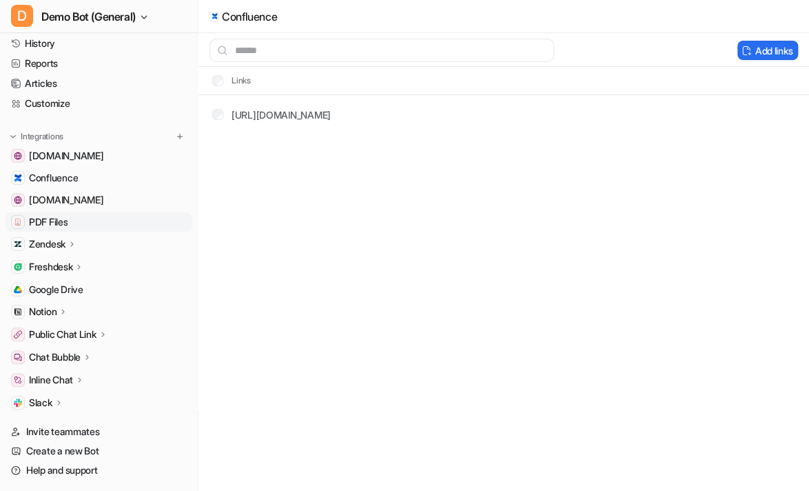
click at [121, 220] on link "PDF Files" at bounding box center [99, 221] width 187 height 19
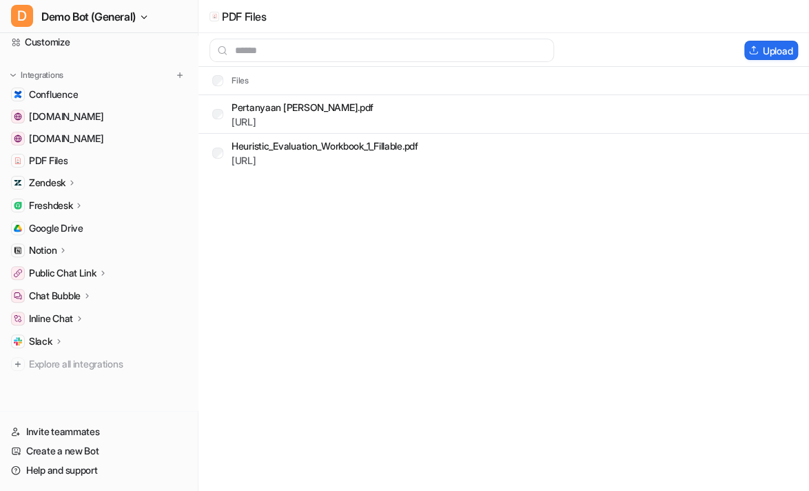
scroll to position [90, 0]
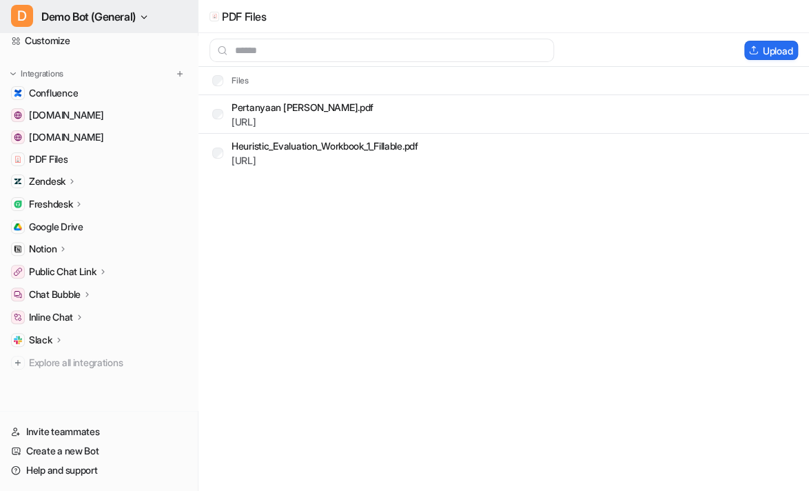
click at [160, 22] on button "D Demo Bot (General)" at bounding box center [99, 16] width 198 height 33
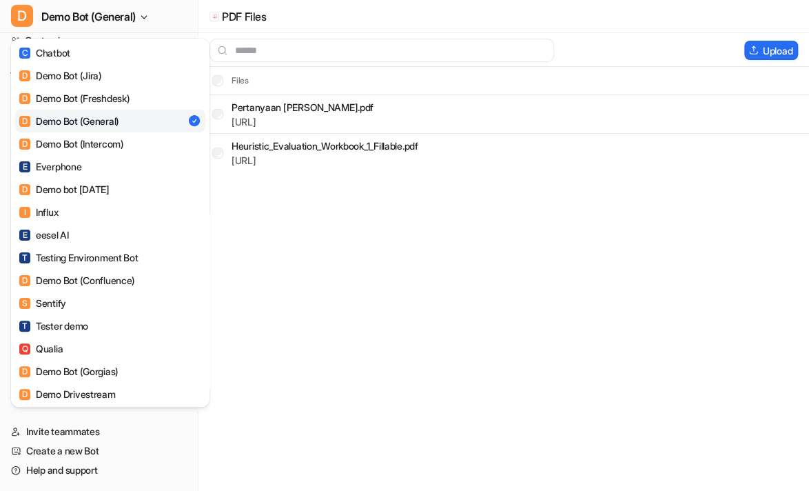
click at [274, 309] on div "D Demo Bot (General) C Chatbot D Demo Bot (Jira) D Demo Bot (Freshdesk) D Demo …" at bounding box center [404, 245] width 809 height 491
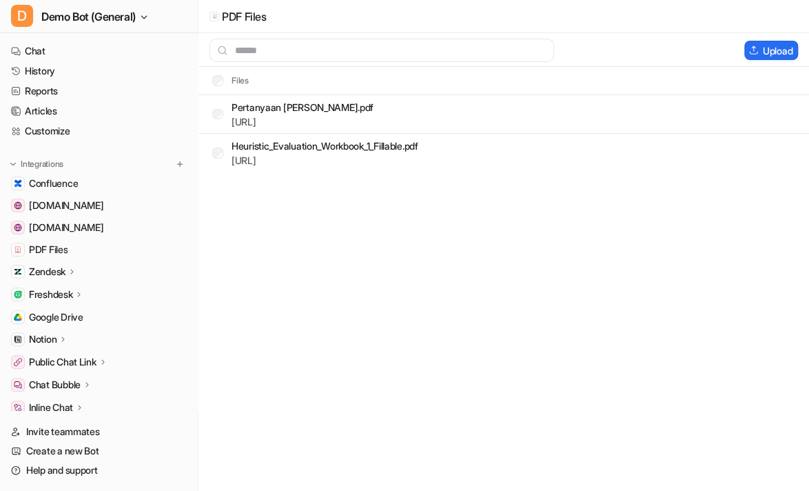
scroll to position [0, 0]
click at [94, 56] on link "Chat" at bounding box center [99, 50] width 187 height 19
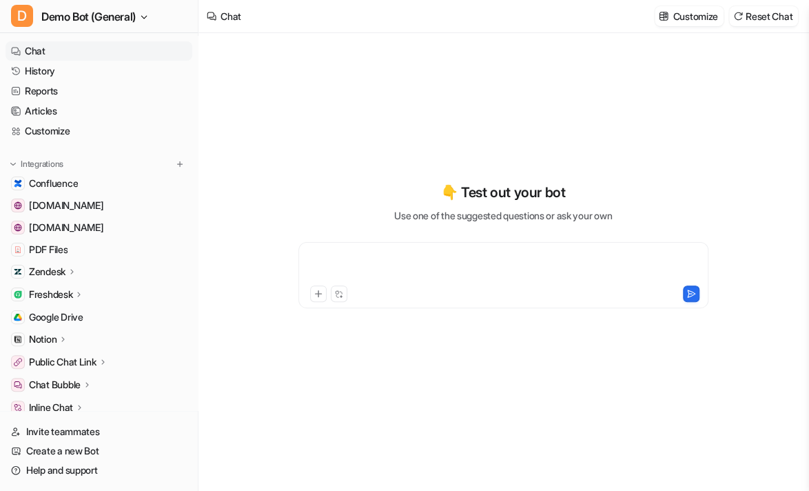
type textarea "**********"
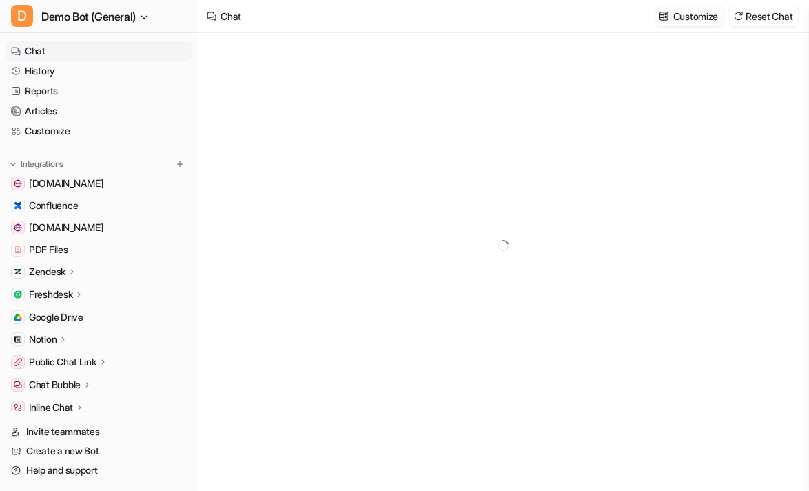
click at [675, 17] on p "Customize" at bounding box center [694, 16] width 45 height 14
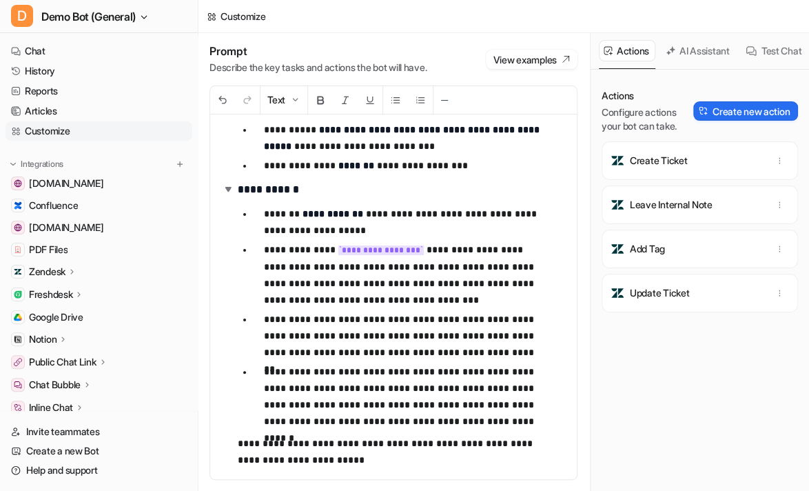
scroll to position [33, 0]
